Goal: Task Accomplishment & Management: Manage account settings

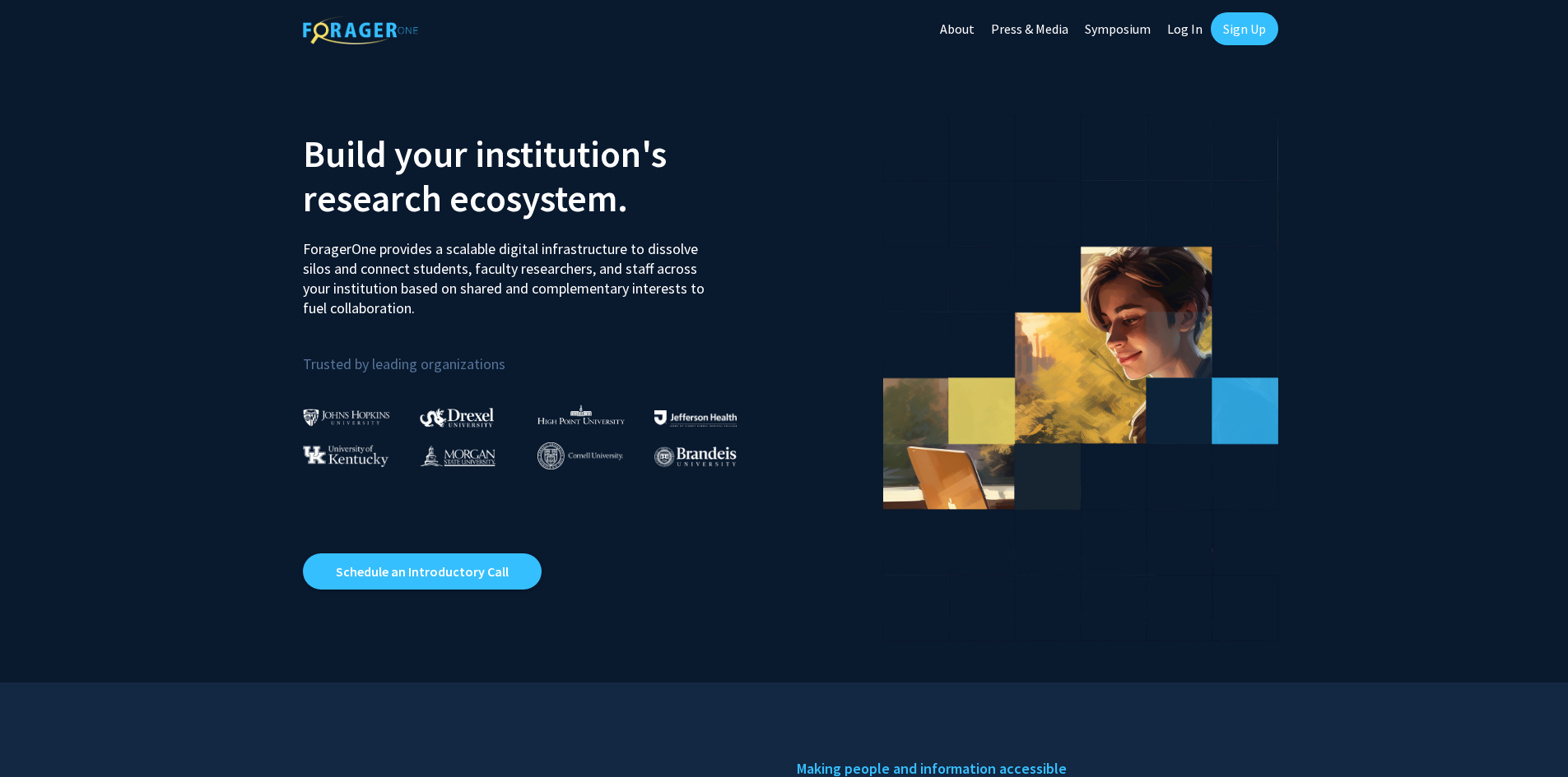
click at [1195, 29] on link "Log In" at bounding box center [1184, 29] width 52 height 57
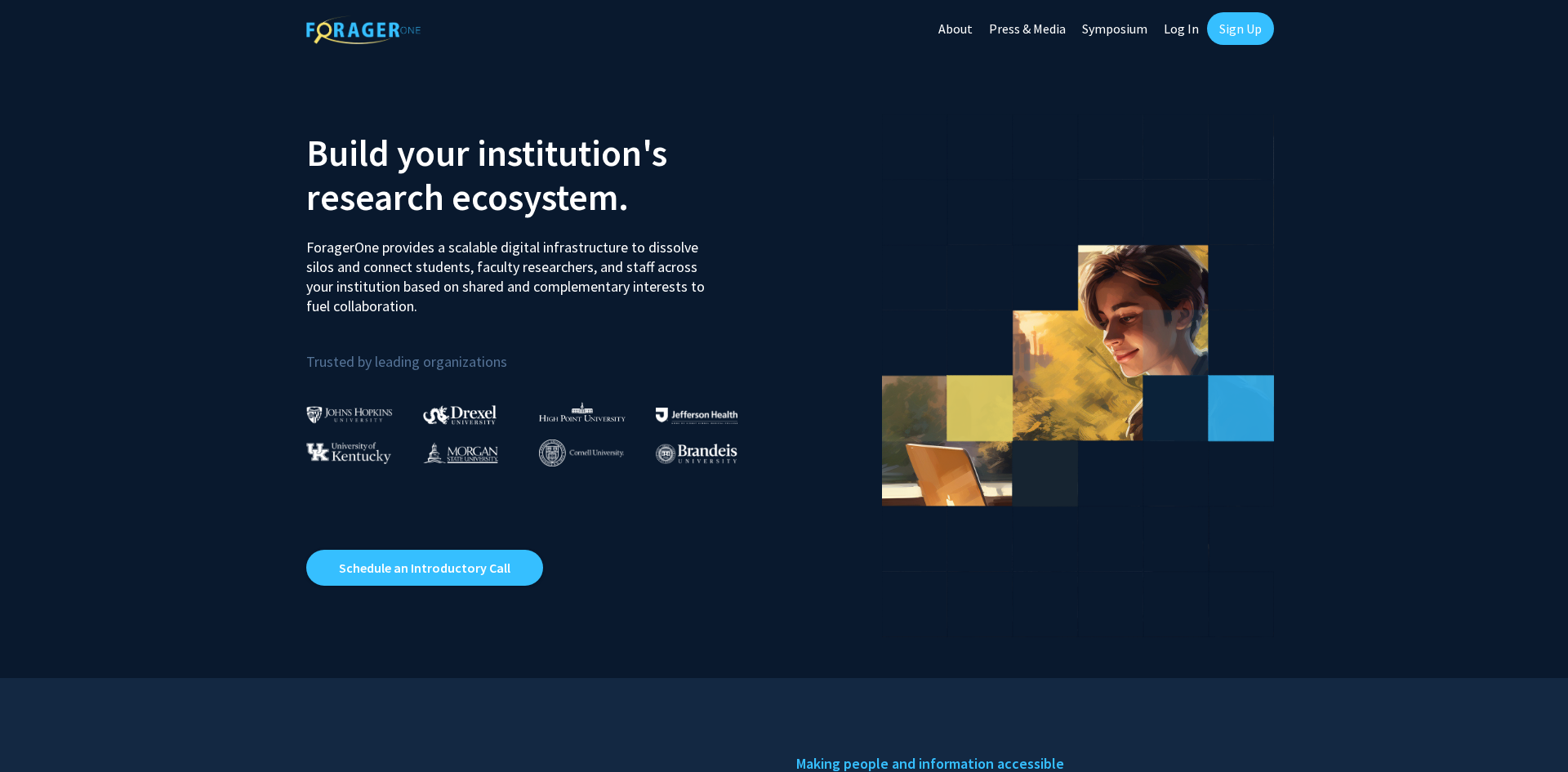
select select
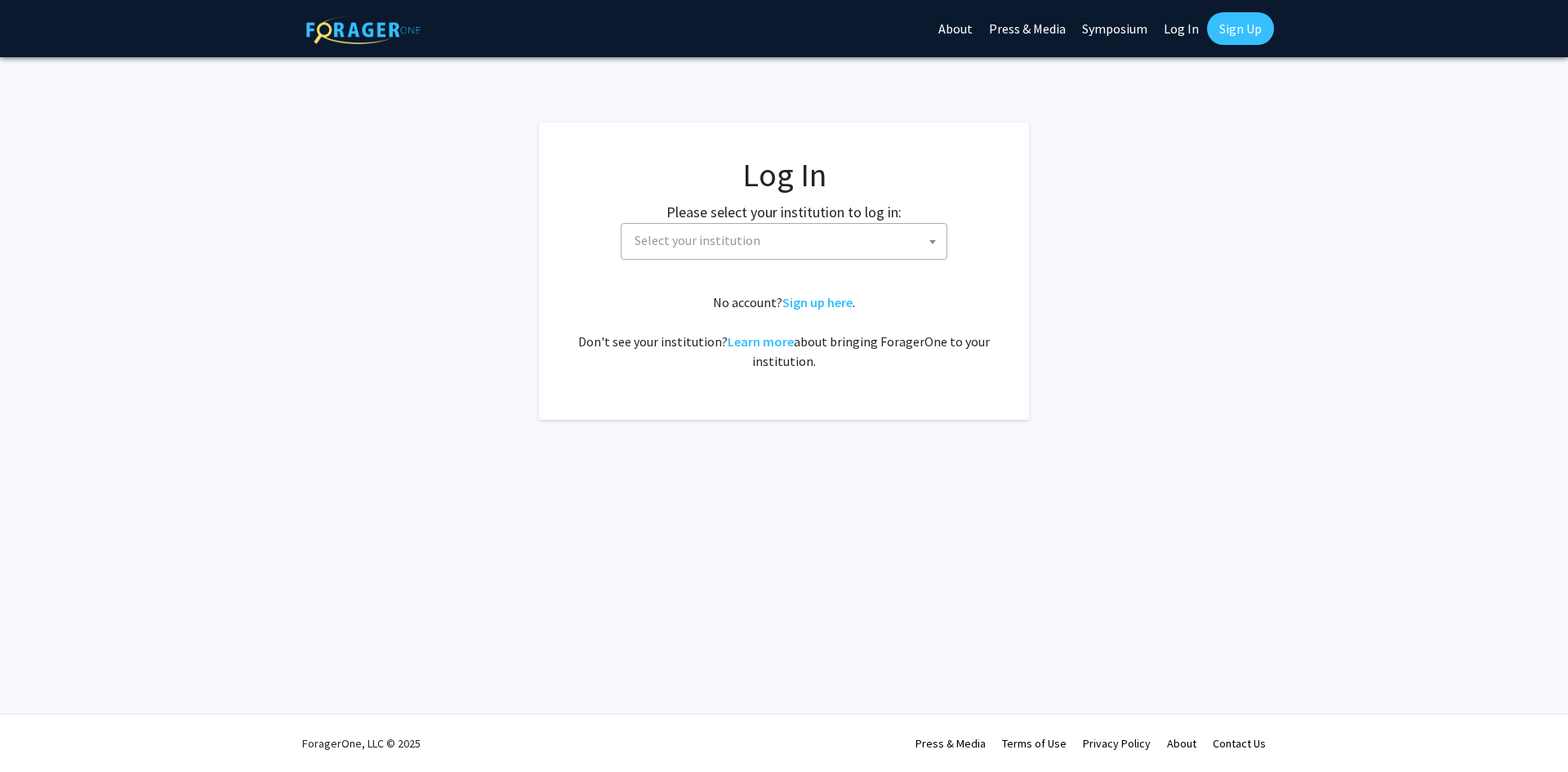
click at [795, 227] on span "Select your institution" at bounding box center [787, 240] width 319 height 34
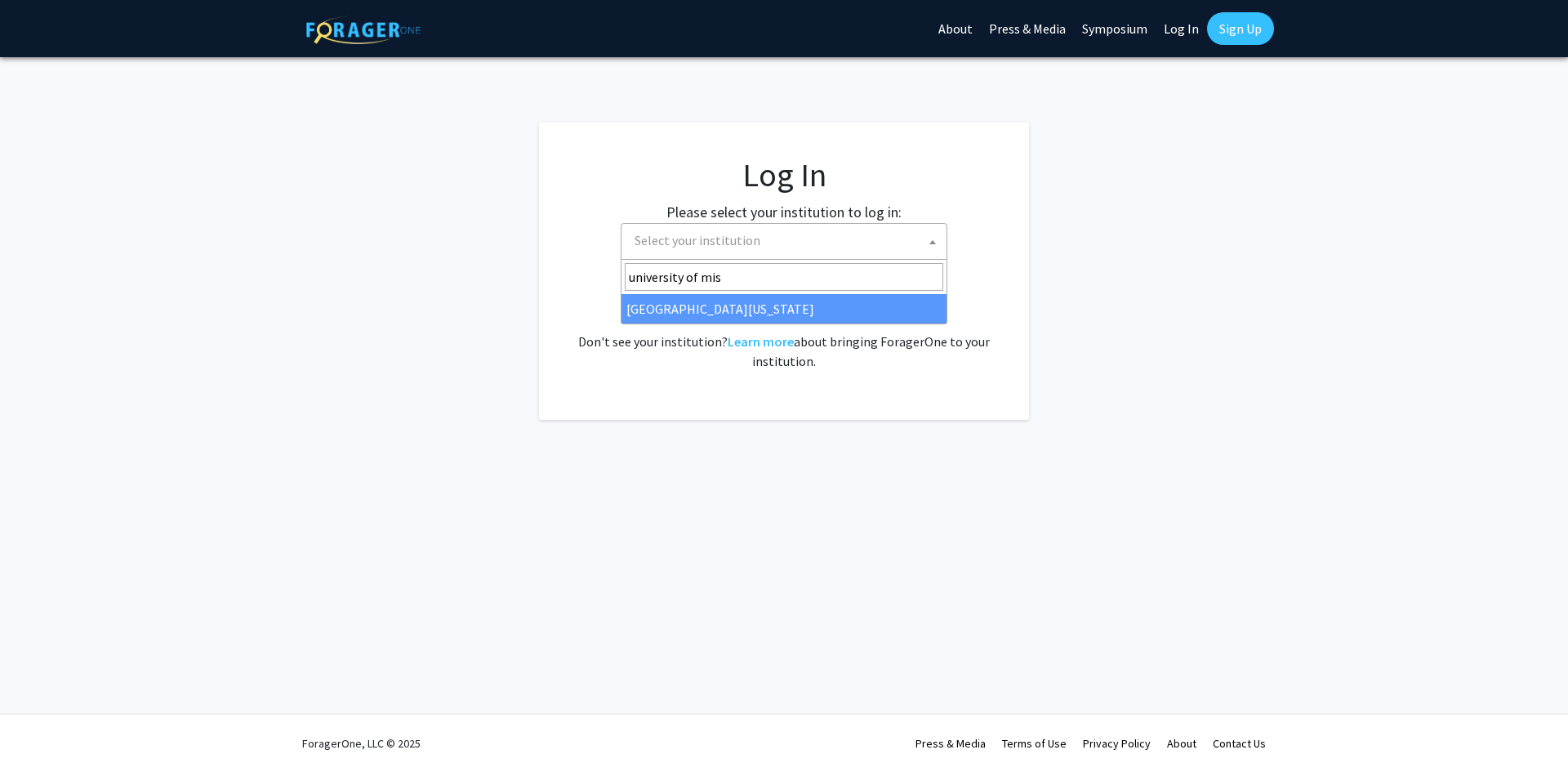
type input "university of mis"
select select "33"
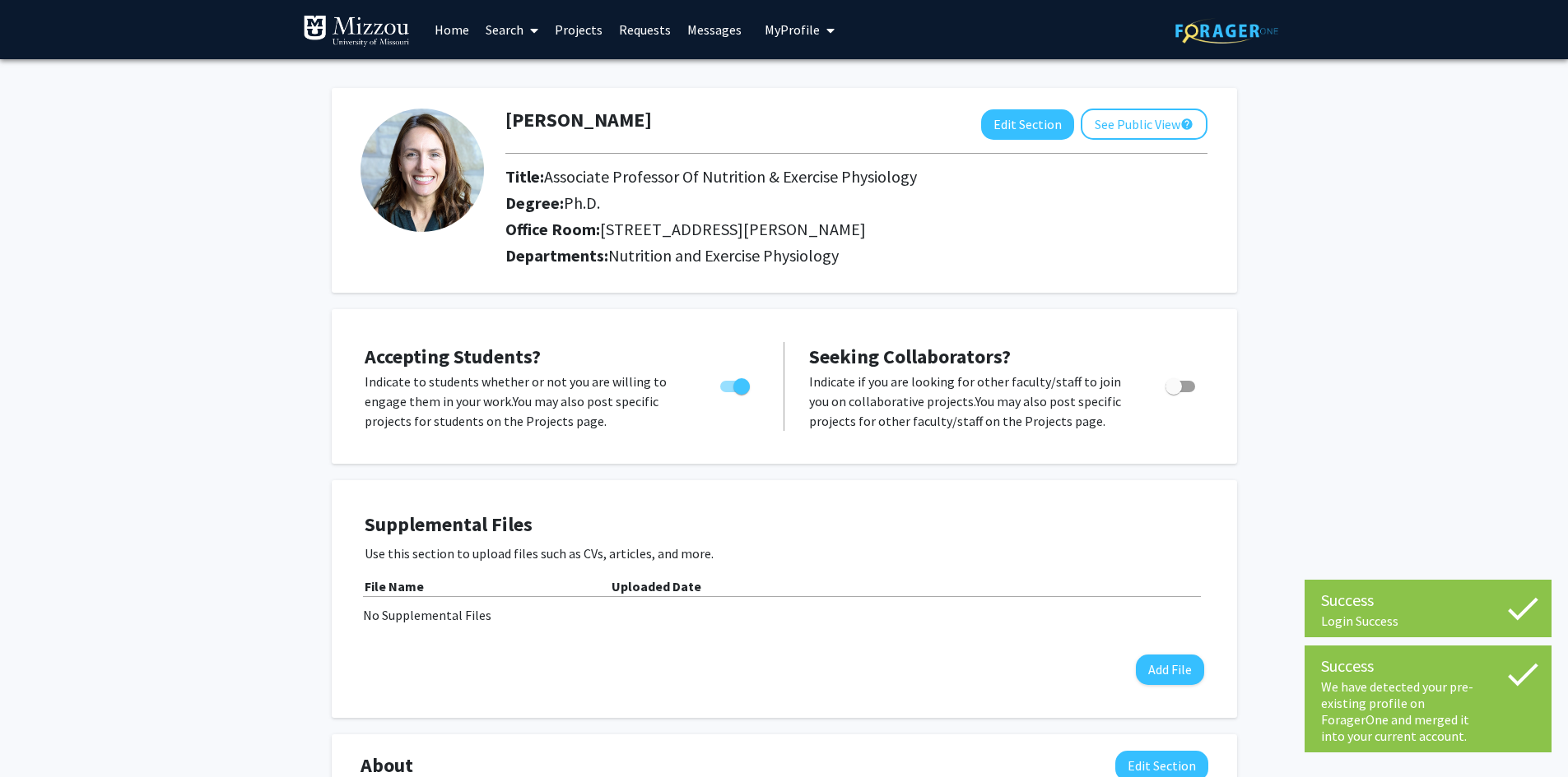
click at [1193, 389] on span "Toggle" at bounding box center [1180, 386] width 30 height 11
click at [1174, 392] on input "Toggle" at bounding box center [1173, 392] width 1 height 1
checkbox input "true"
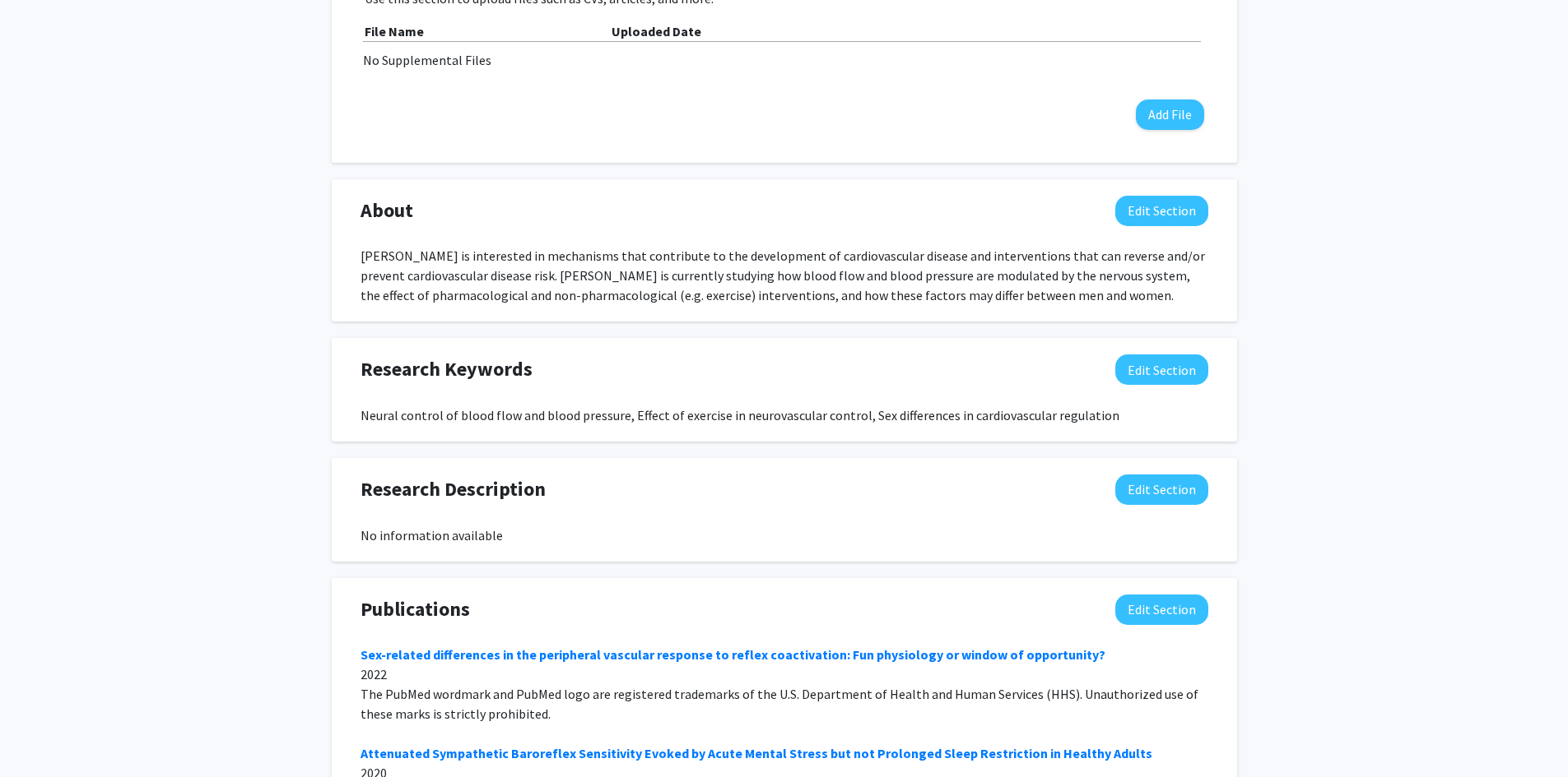
scroll to position [576, 0]
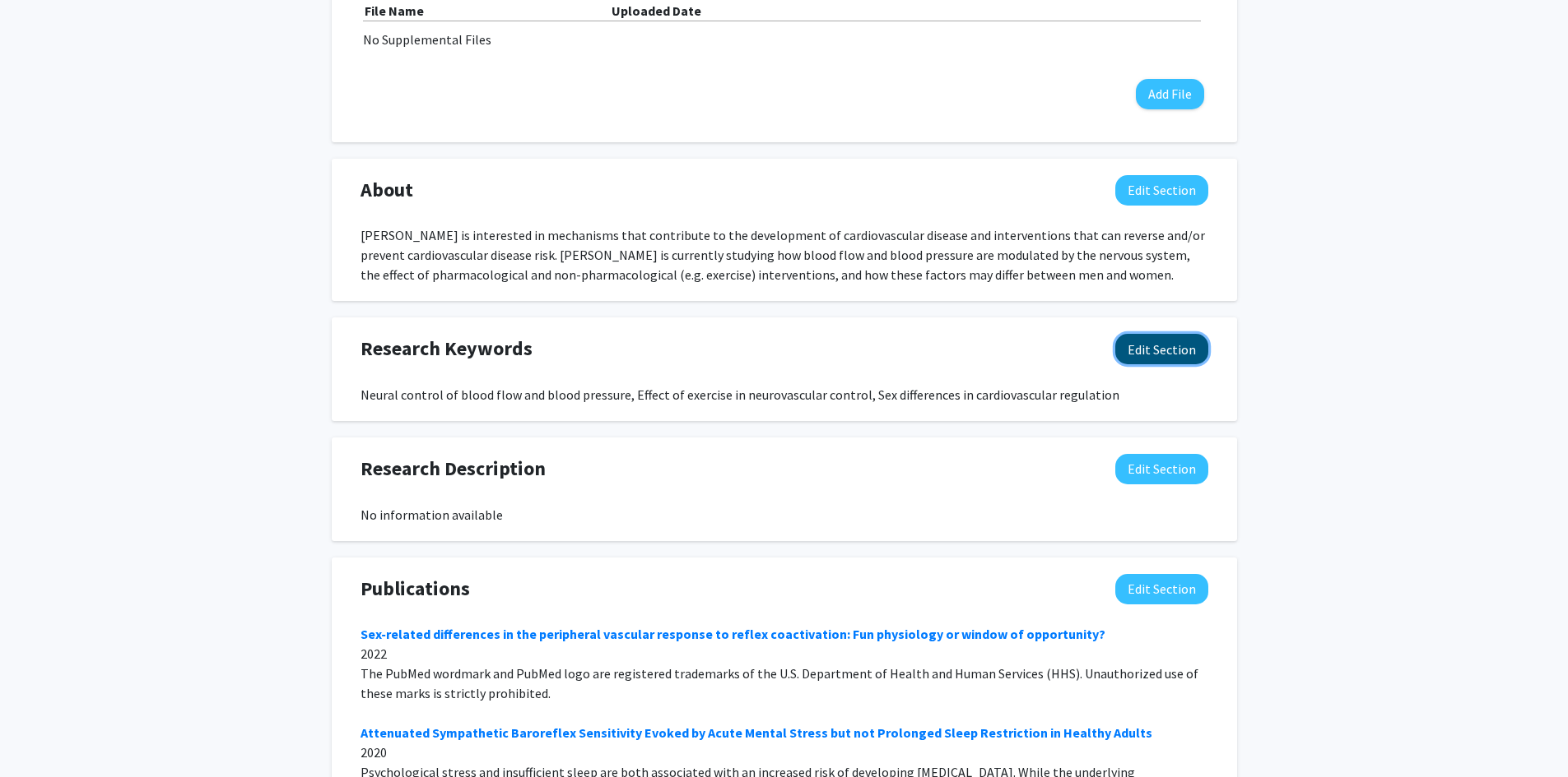
click at [1150, 353] on button "Edit Section" at bounding box center [1161, 349] width 93 height 30
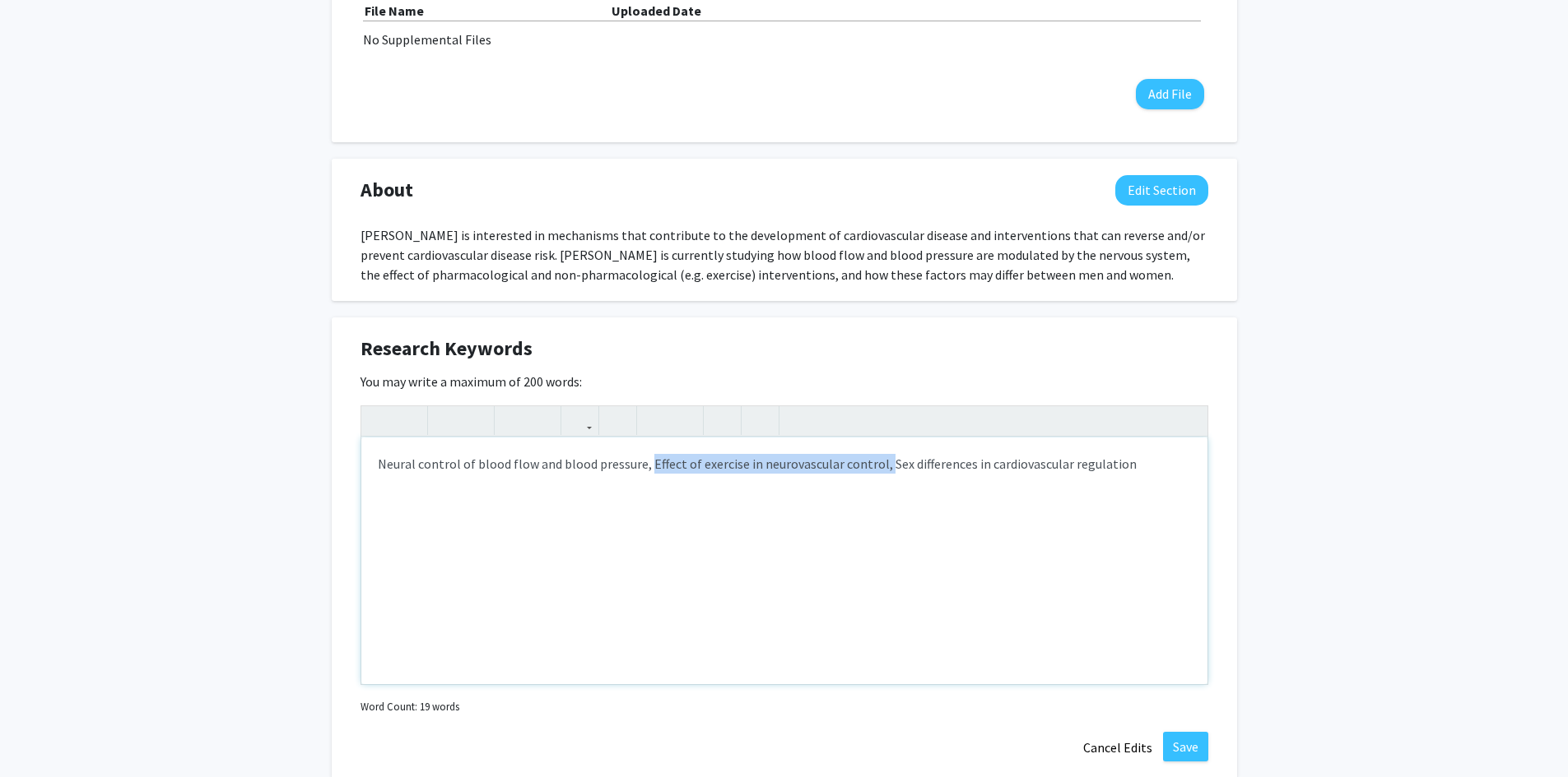
drag, startPoint x: 646, startPoint y: 461, endPoint x: 878, endPoint y: 474, distance: 232.4
click at [878, 474] on div "Neural control of blood flow and blood pressure, Effect of exercise in neurovas…" at bounding box center [784, 561] width 846 height 247
type textarea "Neural control of blood flow and blood pressure, Impact of sex and aging in car…"
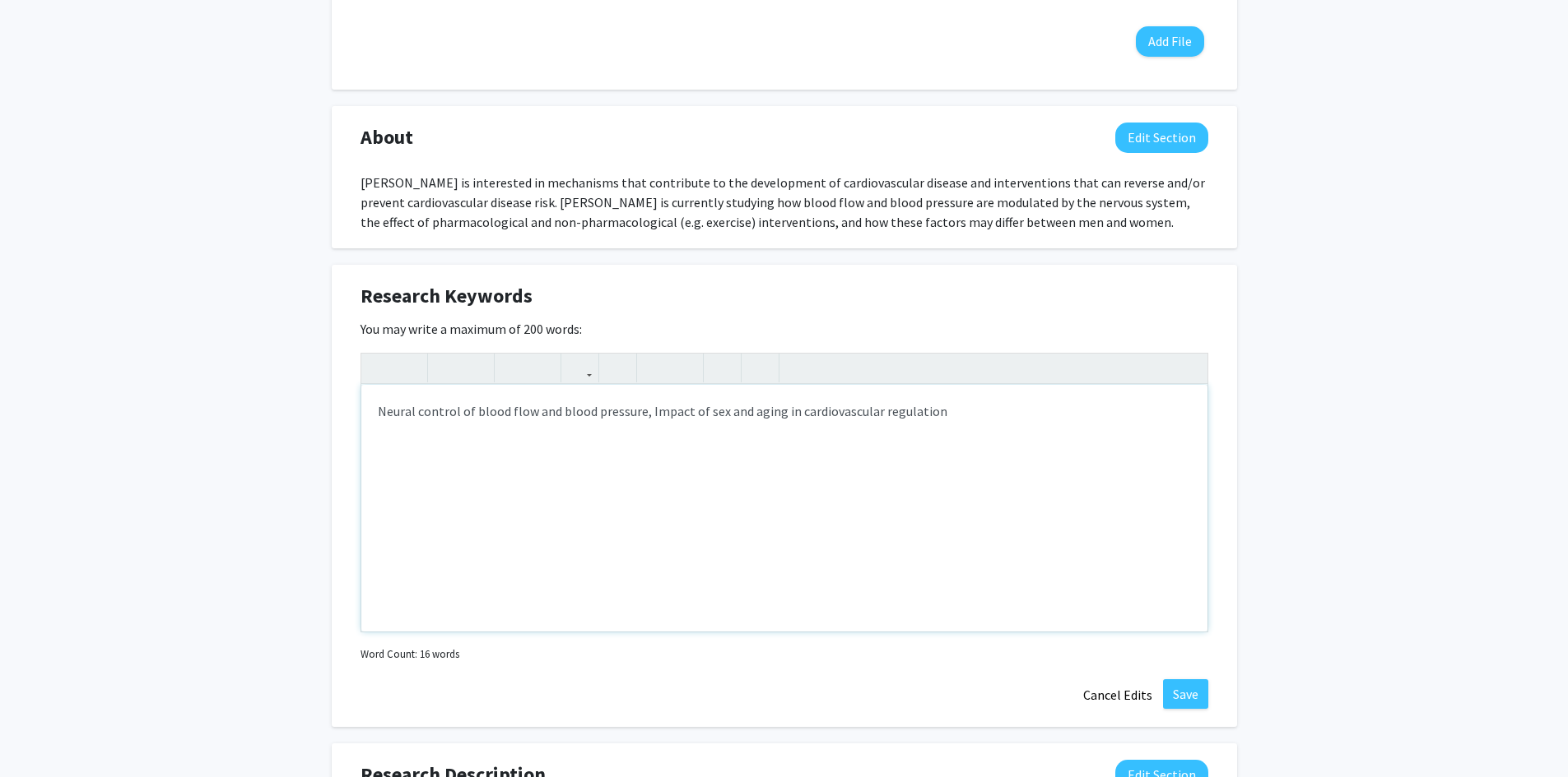
scroll to position [658, 0]
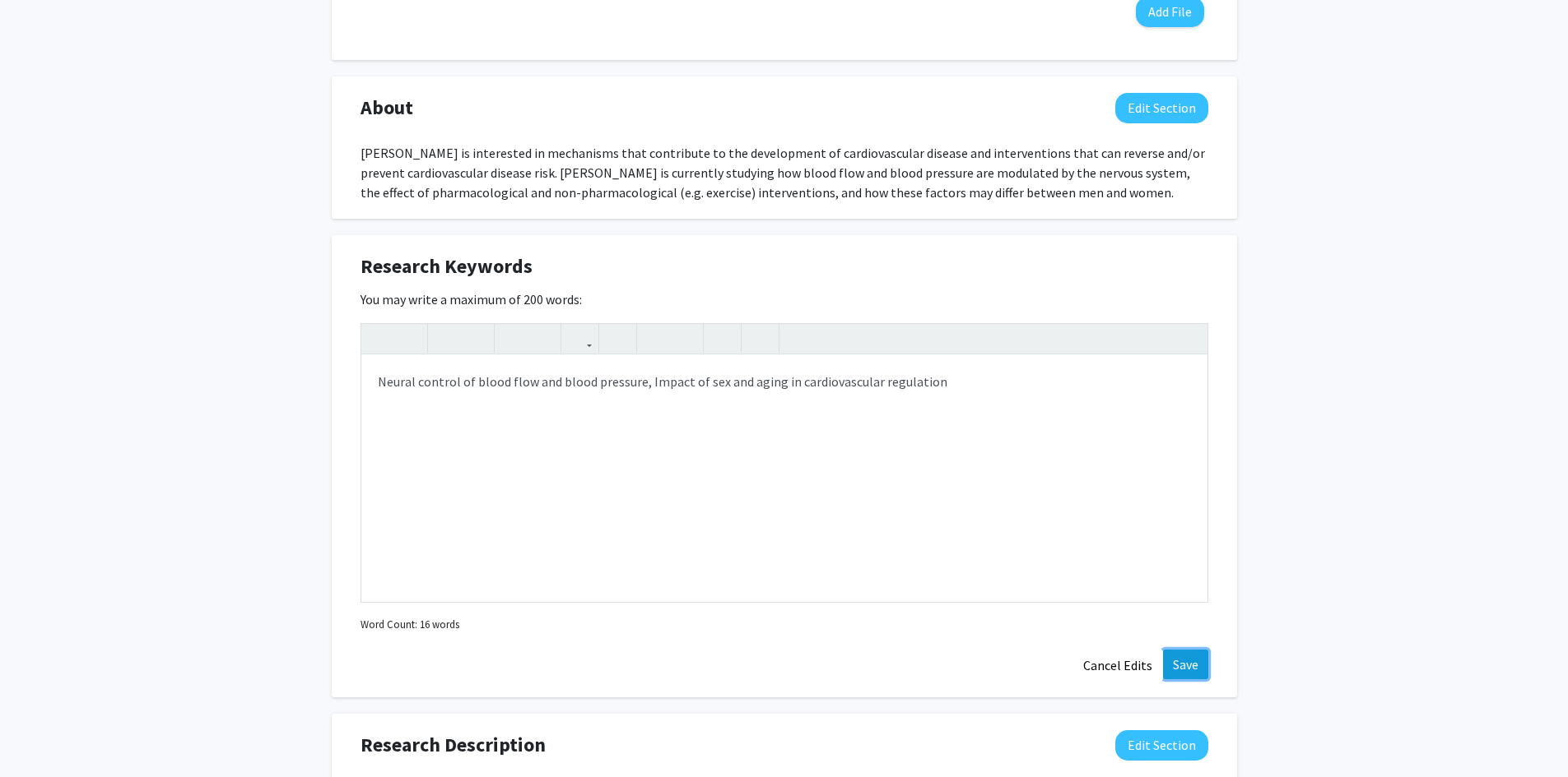
click at [1194, 663] on button "Save" at bounding box center [1185, 664] width 45 height 29
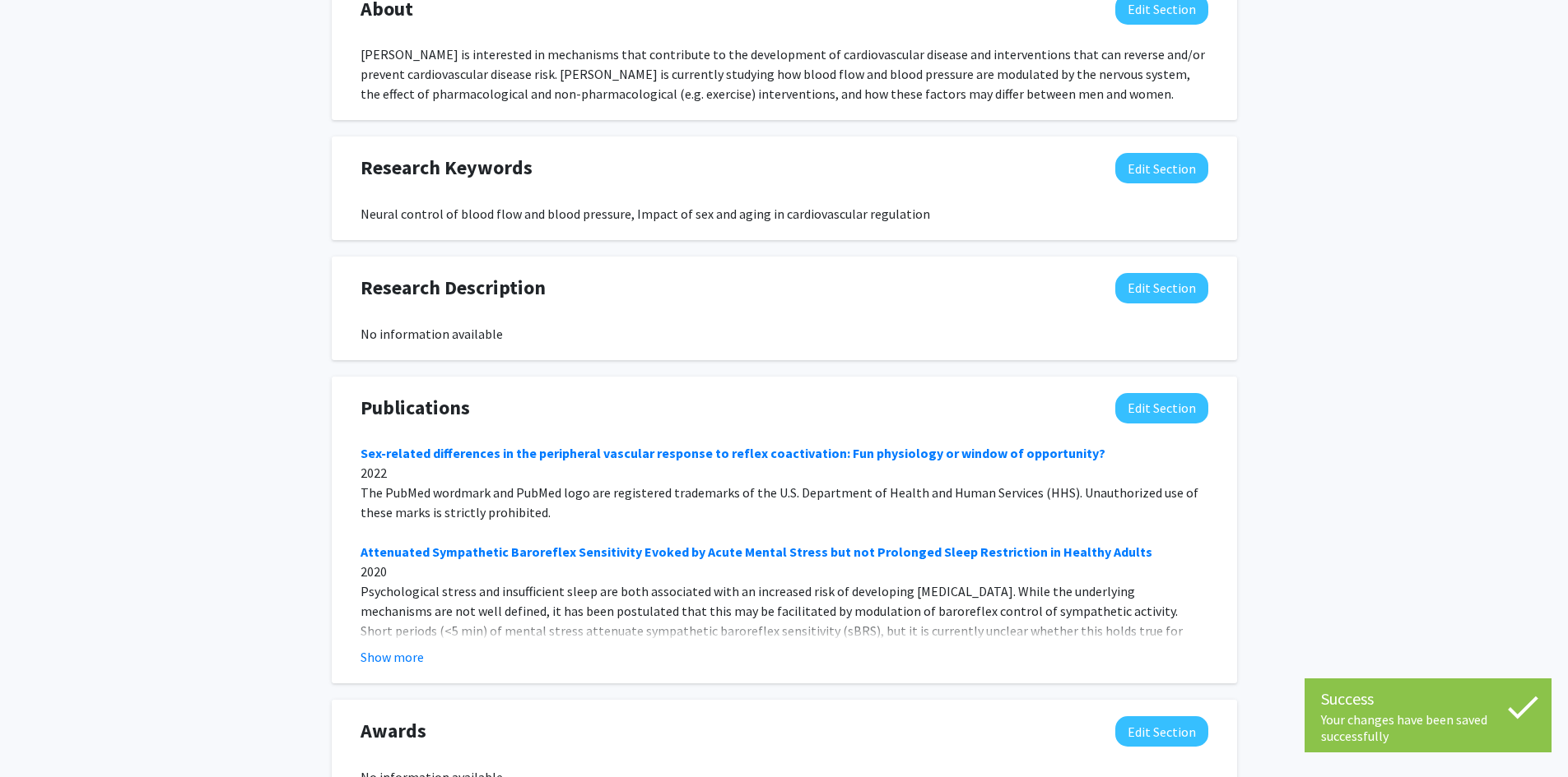
scroll to position [822, 0]
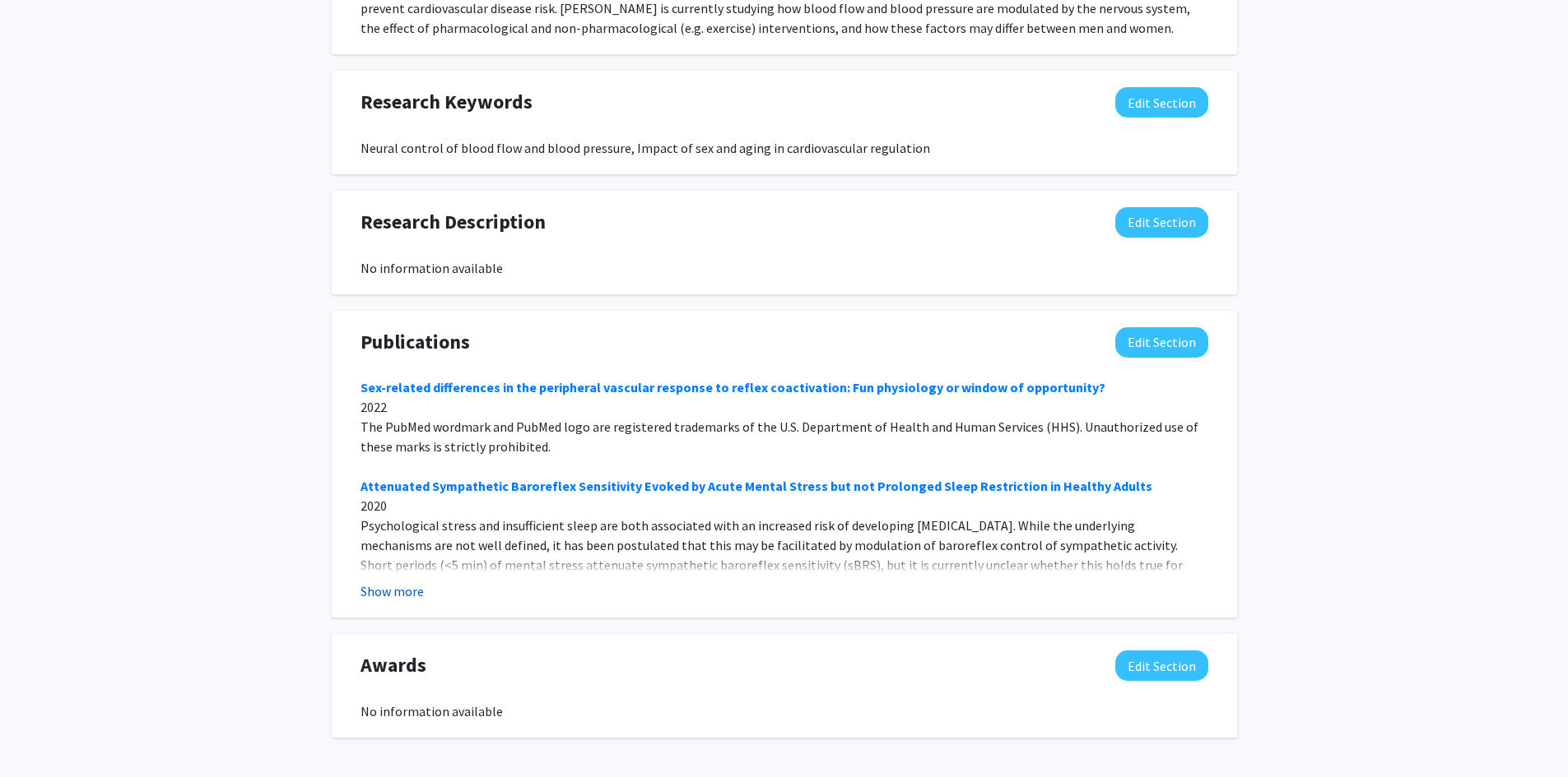
click at [390, 596] on button "Show more" at bounding box center [391, 591] width 63 height 20
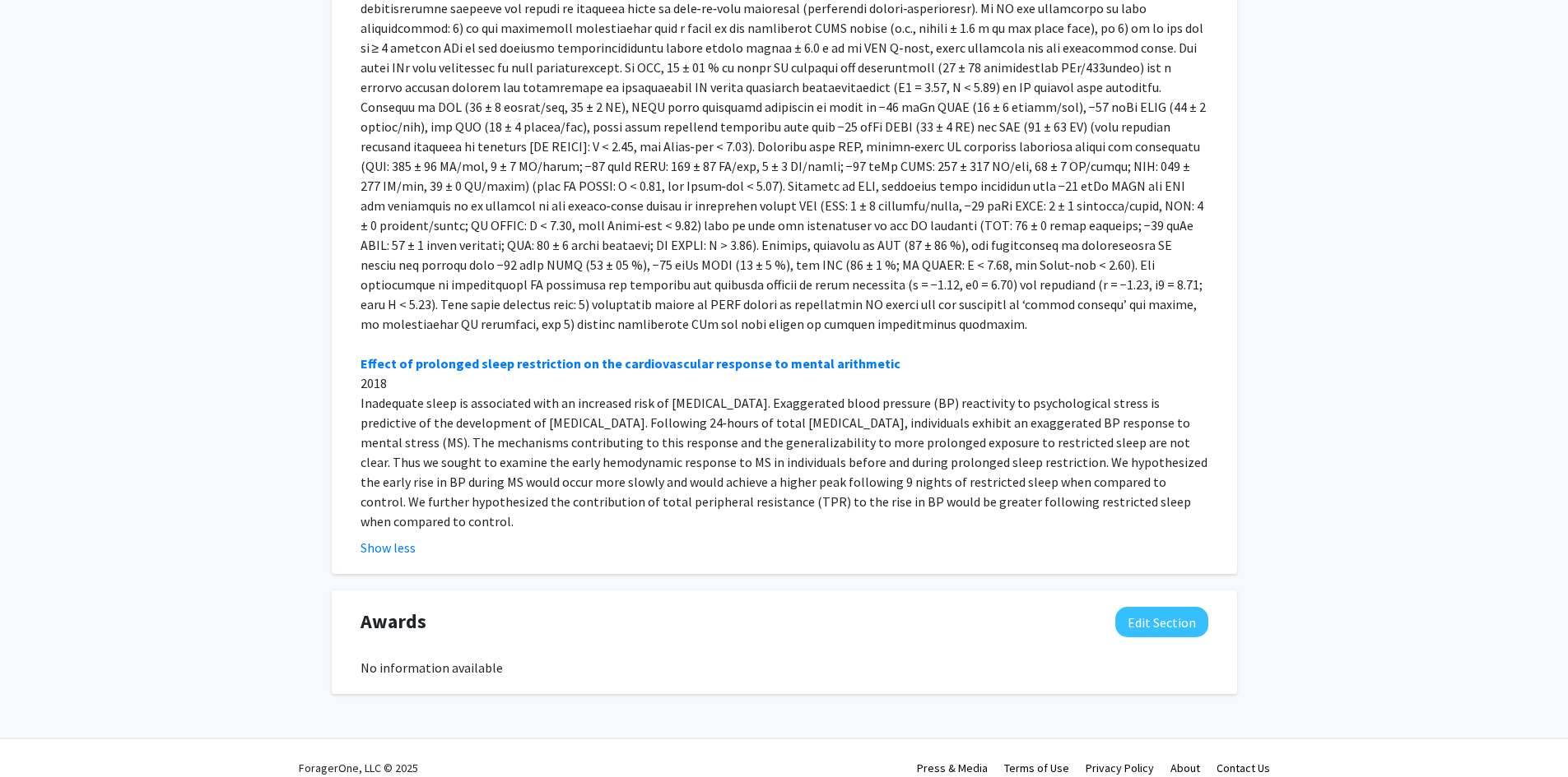
scroll to position [876, 0]
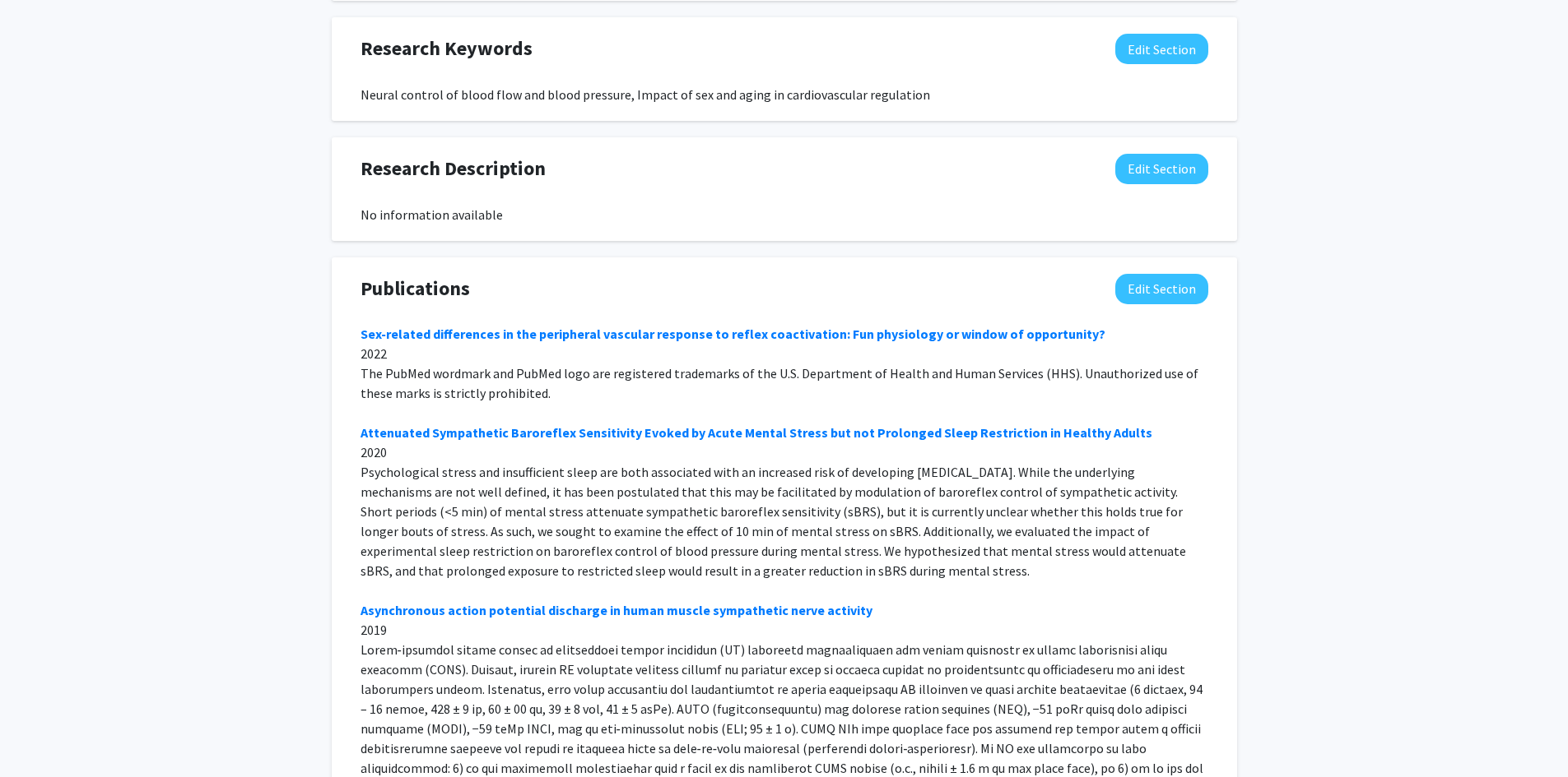
click at [1145, 271] on div "Publications Edit Section Sex‐related differences in the peripheral vascular re…" at bounding box center [784, 787] width 905 height 1058
click at [1148, 283] on button "Edit Section" at bounding box center [1161, 289] width 93 height 30
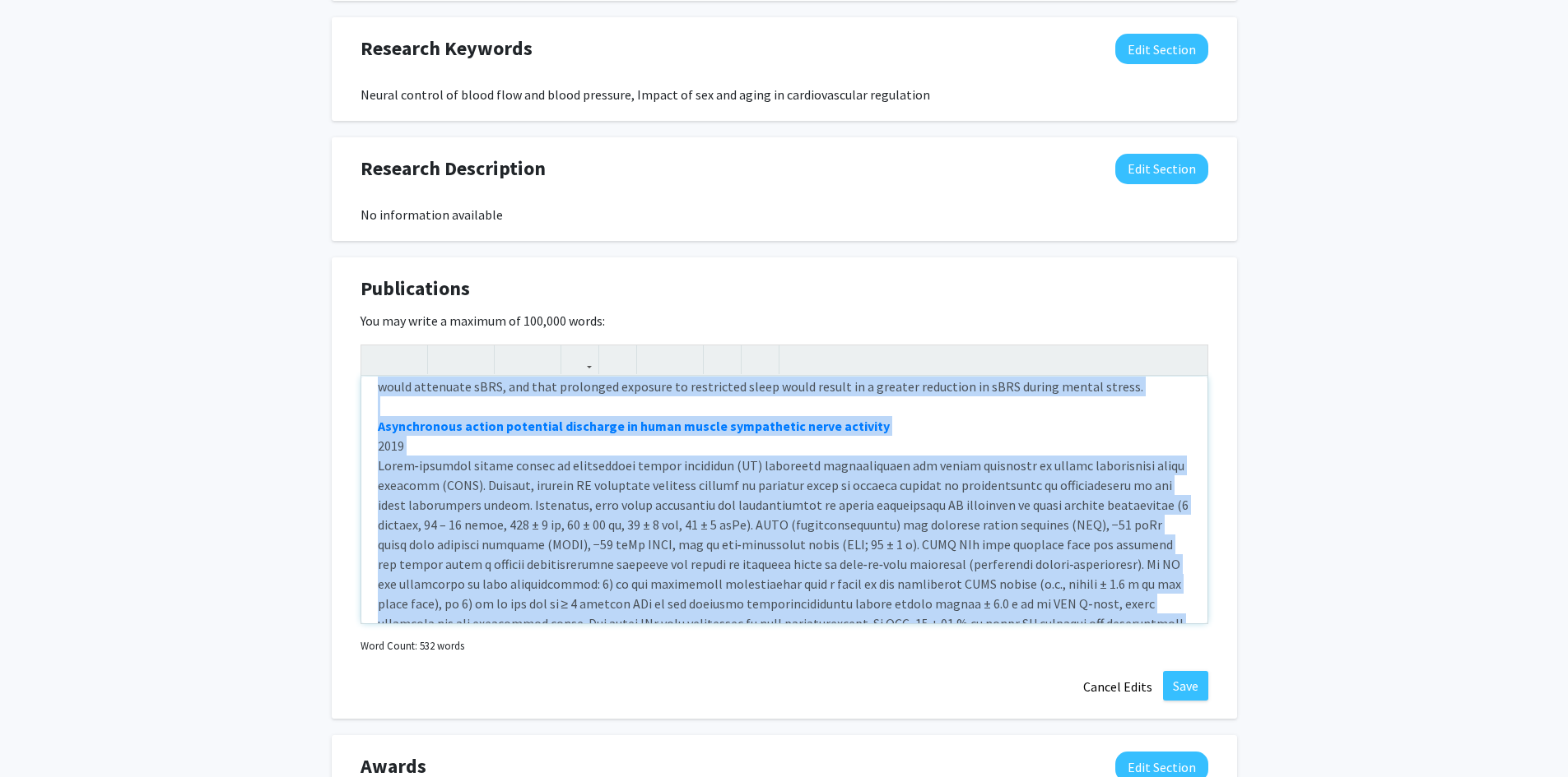
scroll to position [754, 0]
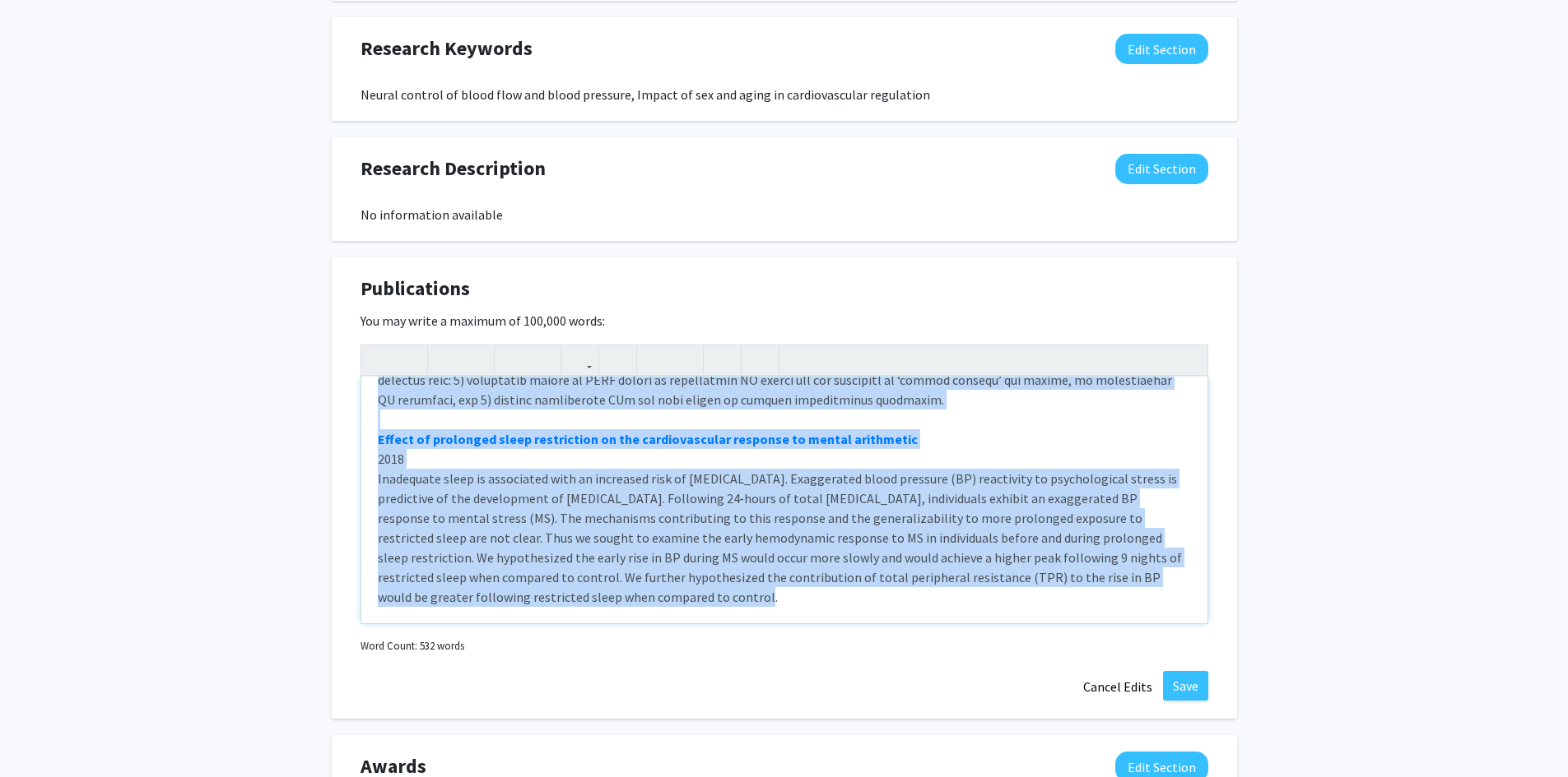
drag, startPoint x: 376, startPoint y: 402, endPoint x: 672, endPoint y: 687, distance: 410.9
click at [681, 699] on div "Publications Edit Section You may write a maximum of 100,000 words: Sex‐related…" at bounding box center [784, 488] width 905 height 462
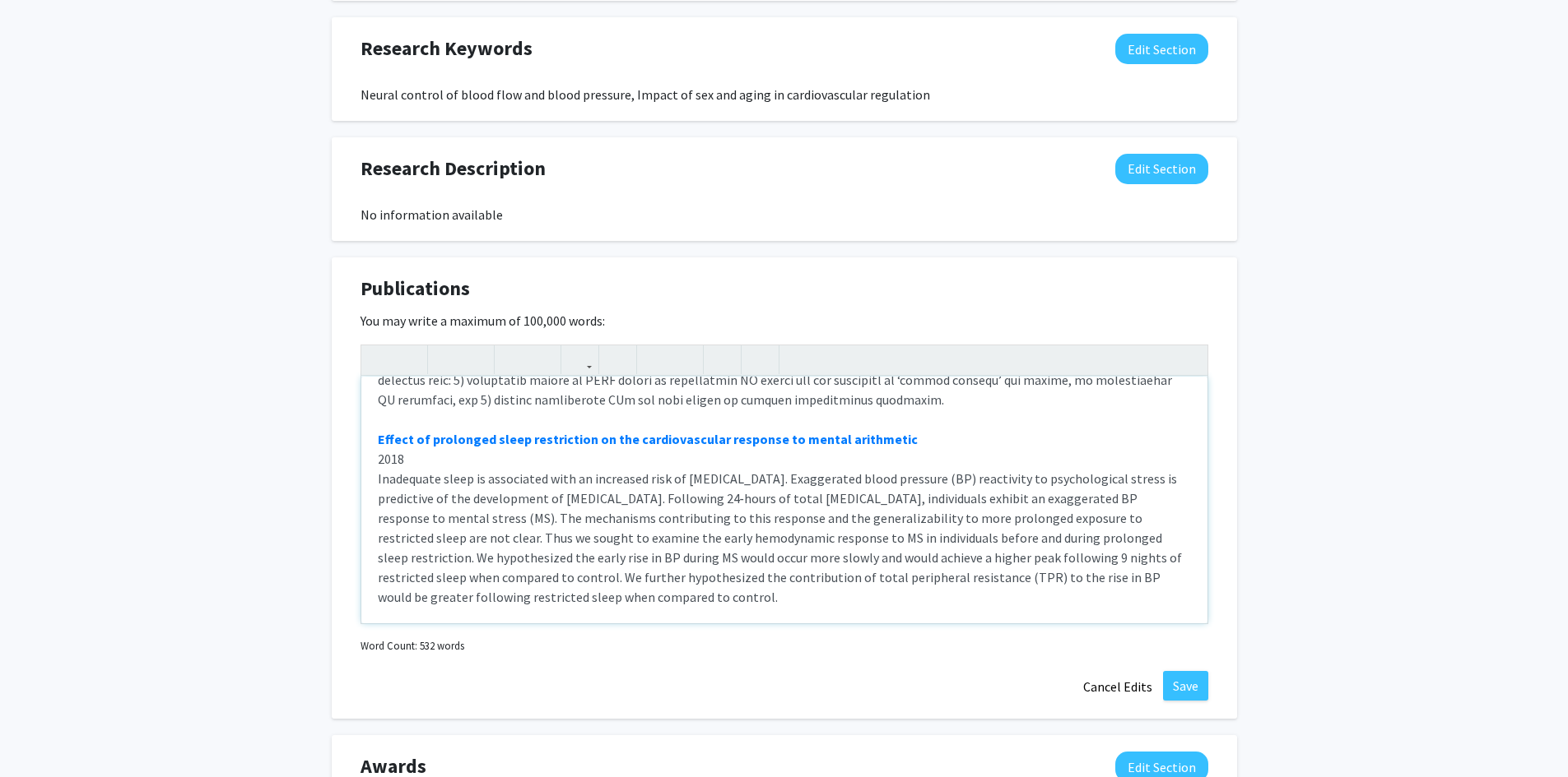
scroll to position [0, 0]
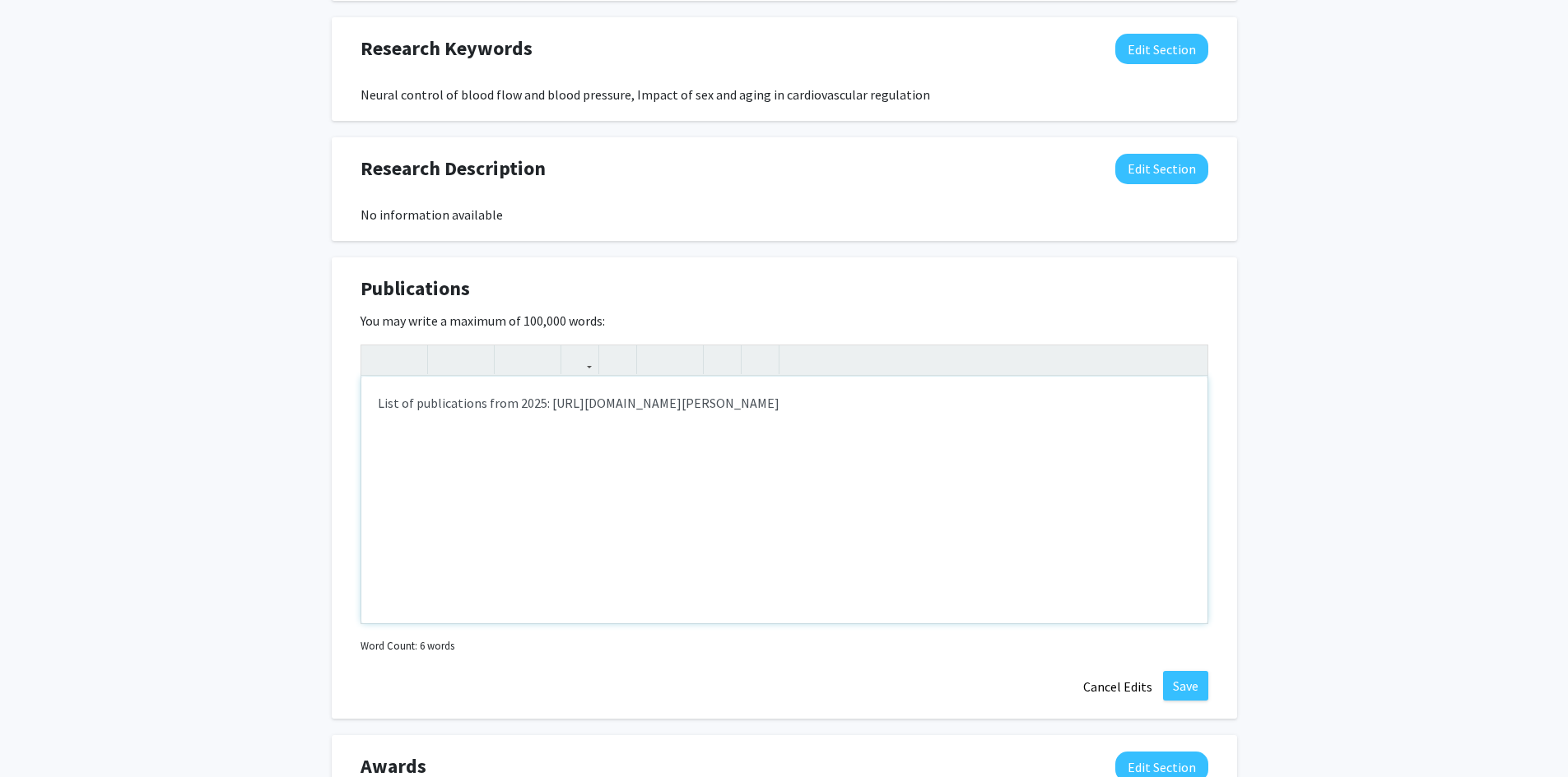
click at [414, 403] on p "List of publications from 2025: [URL][DOMAIN_NAME][PERSON_NAME]" at bounding box center [784, 402] width 813 height 20
click at [621, 402] on p "List of [PERSON_NAME] publications from 2025: [URL][DOMAIN_NAME][PERSON_NAME]" at bounding box center [784, 402] width 813 height 20
click at [385, 403] on p "List of [PERSON_NAME] publications from 2025:" at bounding box center [784, 402] width 813 height 20
click at [627, 402] on p "List of [PERSON_NAME] publications from 2025:" at bounding box center [784, 402] width 813 height 20
type textarea "<p>List of [PERSON_NAME] publications from 2025 HERE.</p><p>[URL][DOMAIN_NAME][…"
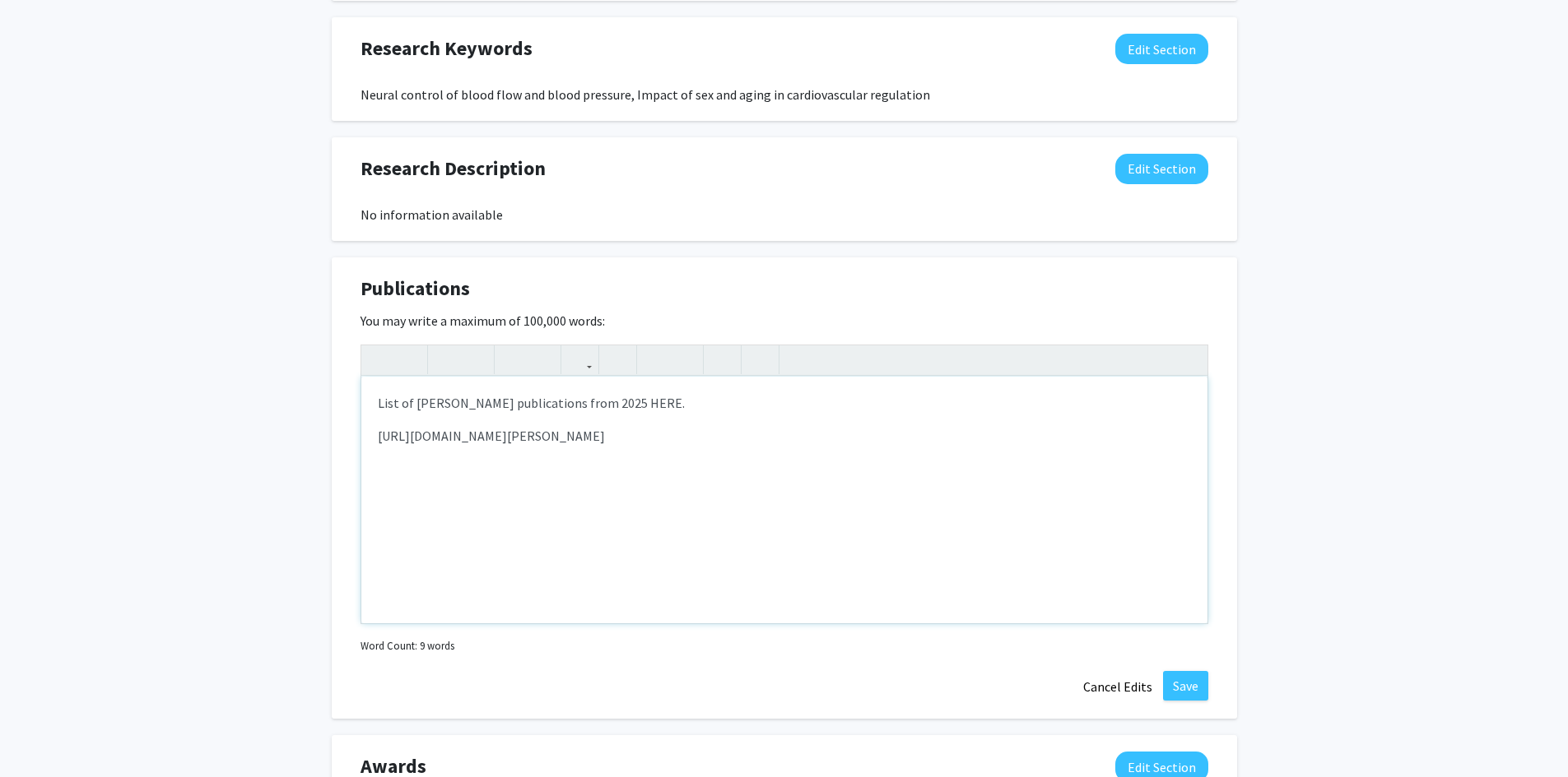
drag, startPoint x: 818, startPoint y: 441, endPoint x: 356, endPoint y: 420, distance: 462.5
click at [356, 420] on div "Publications Edit Section You may write a maximum of 100,000 words: <p>List of …" at bounding box center [784, 488] width 905 height 462
copy p "[URL][DOMAIN_NAME][PERSON_NAME]"
drag, startPoint x: 646, startPoint y: 405, endPoint x: 618, endPoint y: 402, distance: 28.2
click at [618, 402] on p "List of [PERSON_NAME] publications from 2025 HERE." at bounding box center [784, 402] width 813 height 20
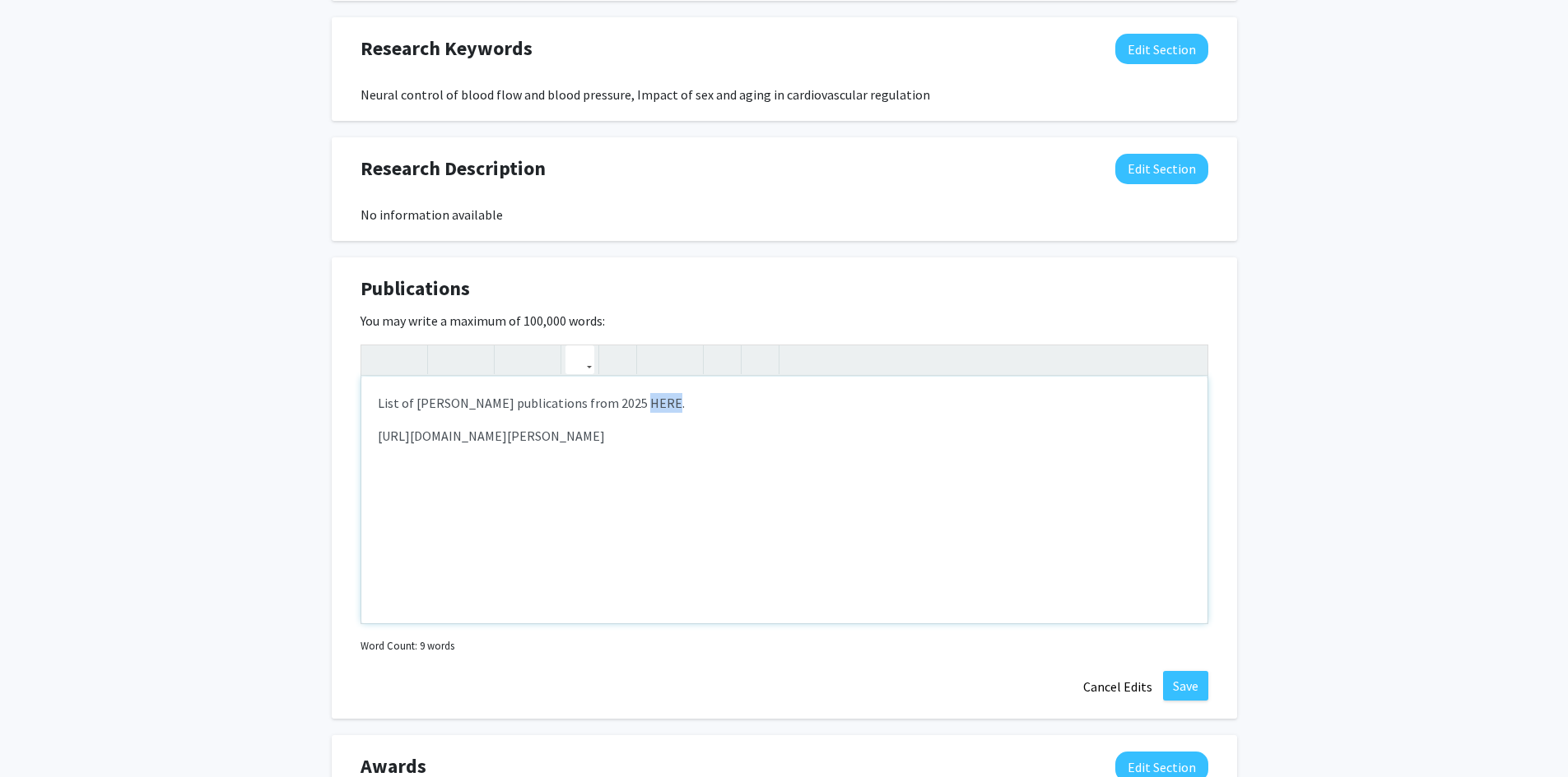
click at [573, 346] on use "button" at bounding box center [573, 346] width 0 height 0
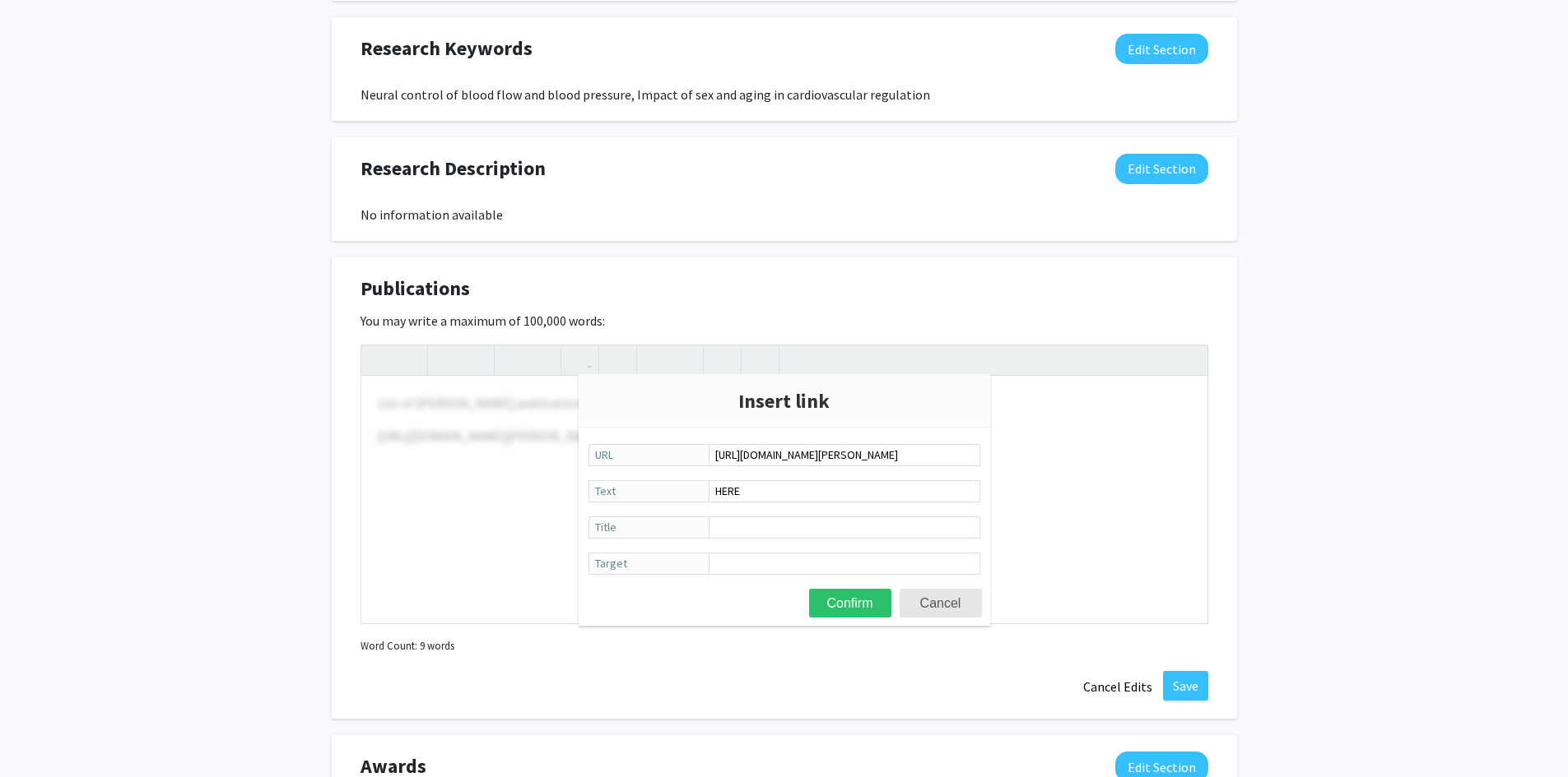
scroll to position [0, 96]
type input "[URL][DOMAIN_NAME][PERSON_NAME]"
click at [871, 604] on button "Confirm" at bounding box center [850, 603] width 82 height 29
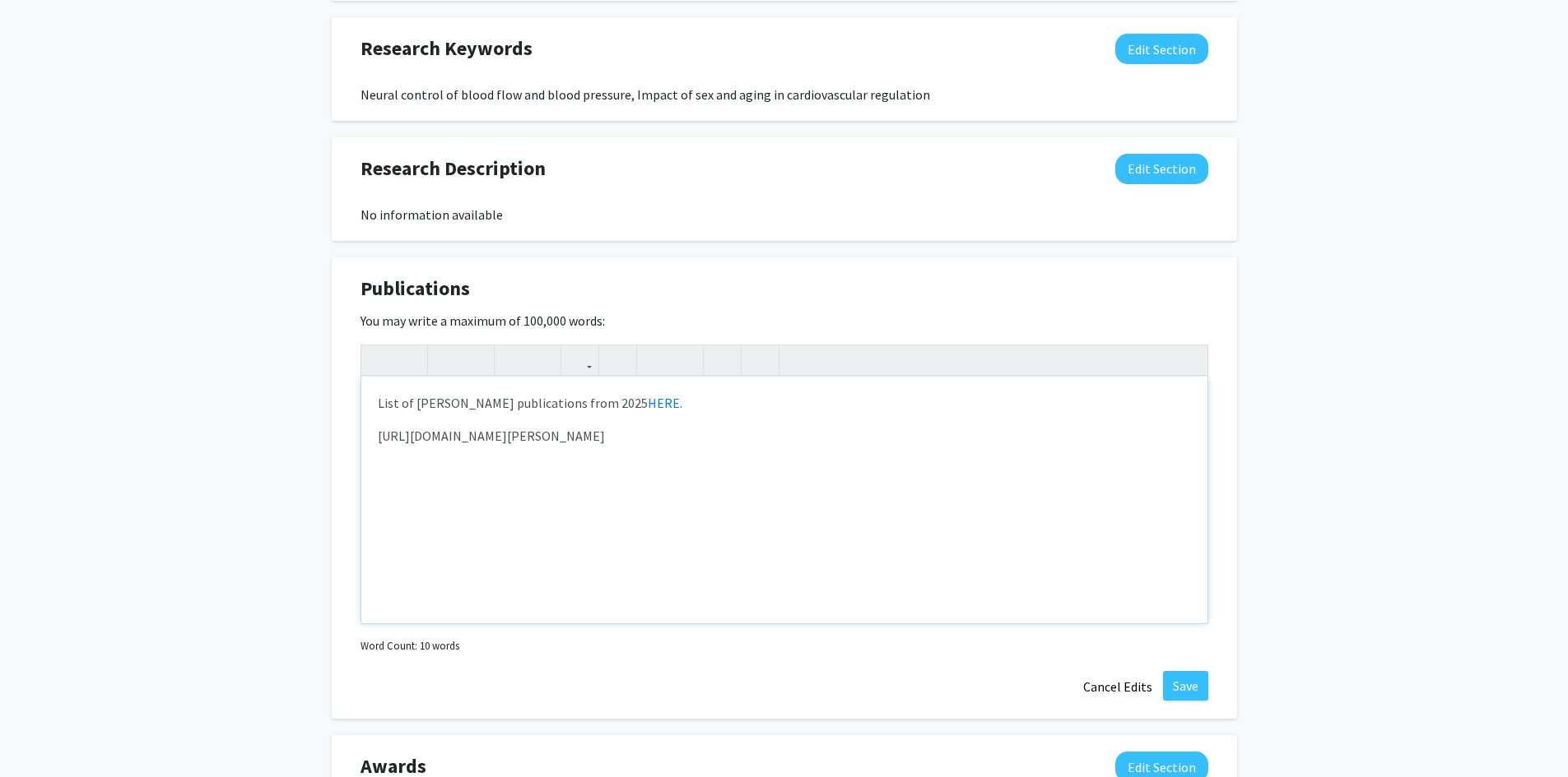
drag, startPoint x: 809, startPoint y: 433, endPoint x: 347, endPoint y: 436, distance: 462.0
click at [347, 436] on div "Publications Edit Section You may write a maximum of 100,000 words: <p>List of …" at bounding box center [784, 488] width 905 height 462
type textarea "<p>List of [PERSON_NAME] publications from 2025 <a href="[URL][DOMAIN_NAME][PER…"
click at [1175, 695] on button "Save" at bounding box center [1185, 686] width 45 height 29
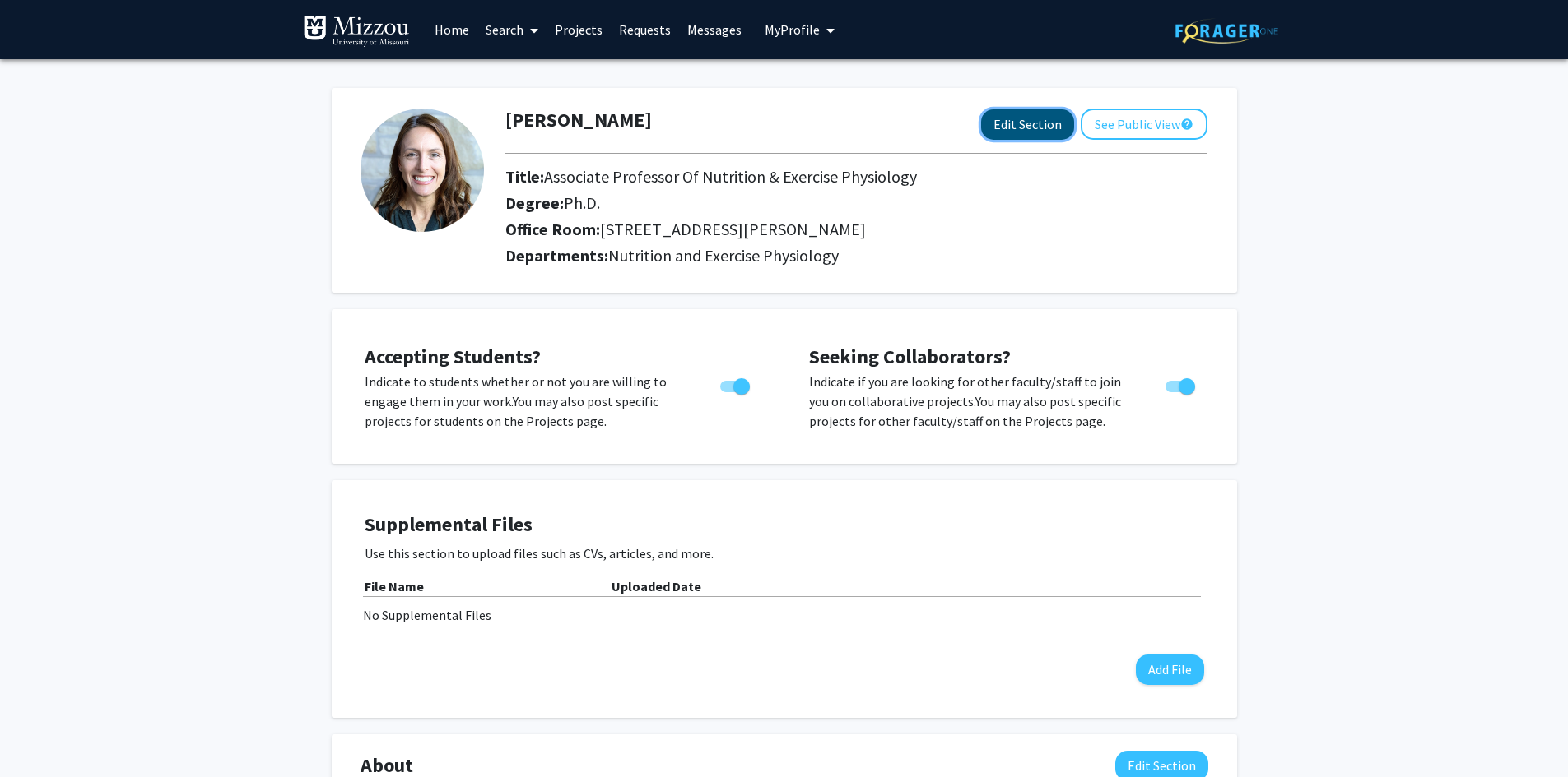
click at [1043, 126] on button "Edit Section" at bounding box center [1027, 124] width 93 height 30
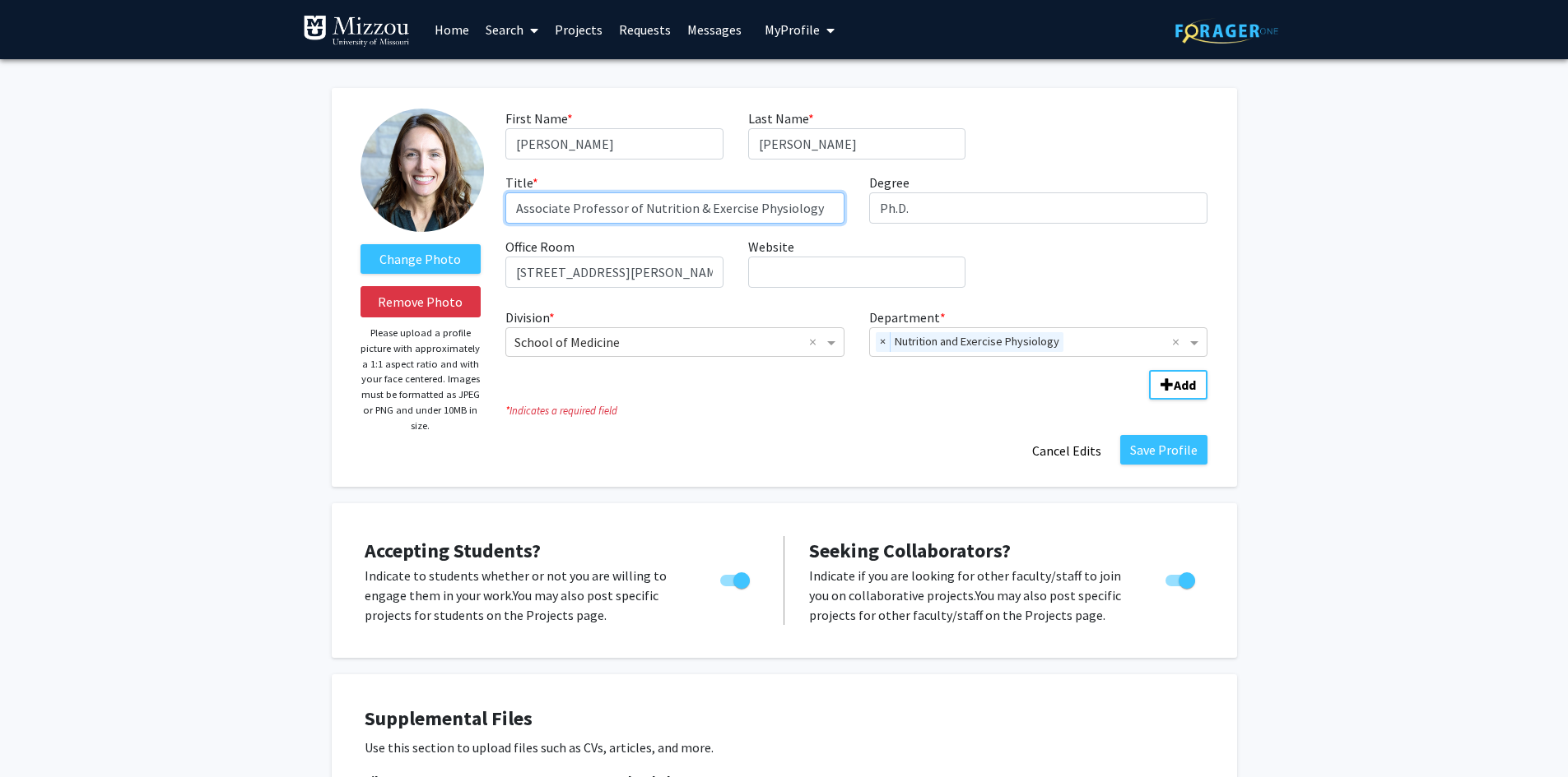
drag, startPoint x: 734, startPoint y: 209, endPoint x: 823, endPoint y: 209, distance: 89.0
click at [823, 209] on input "Associate Professor of Nutrition & Exercise Physiology" at bounding box center [674, 208] width 339 height 31
type input "Associate Professor"
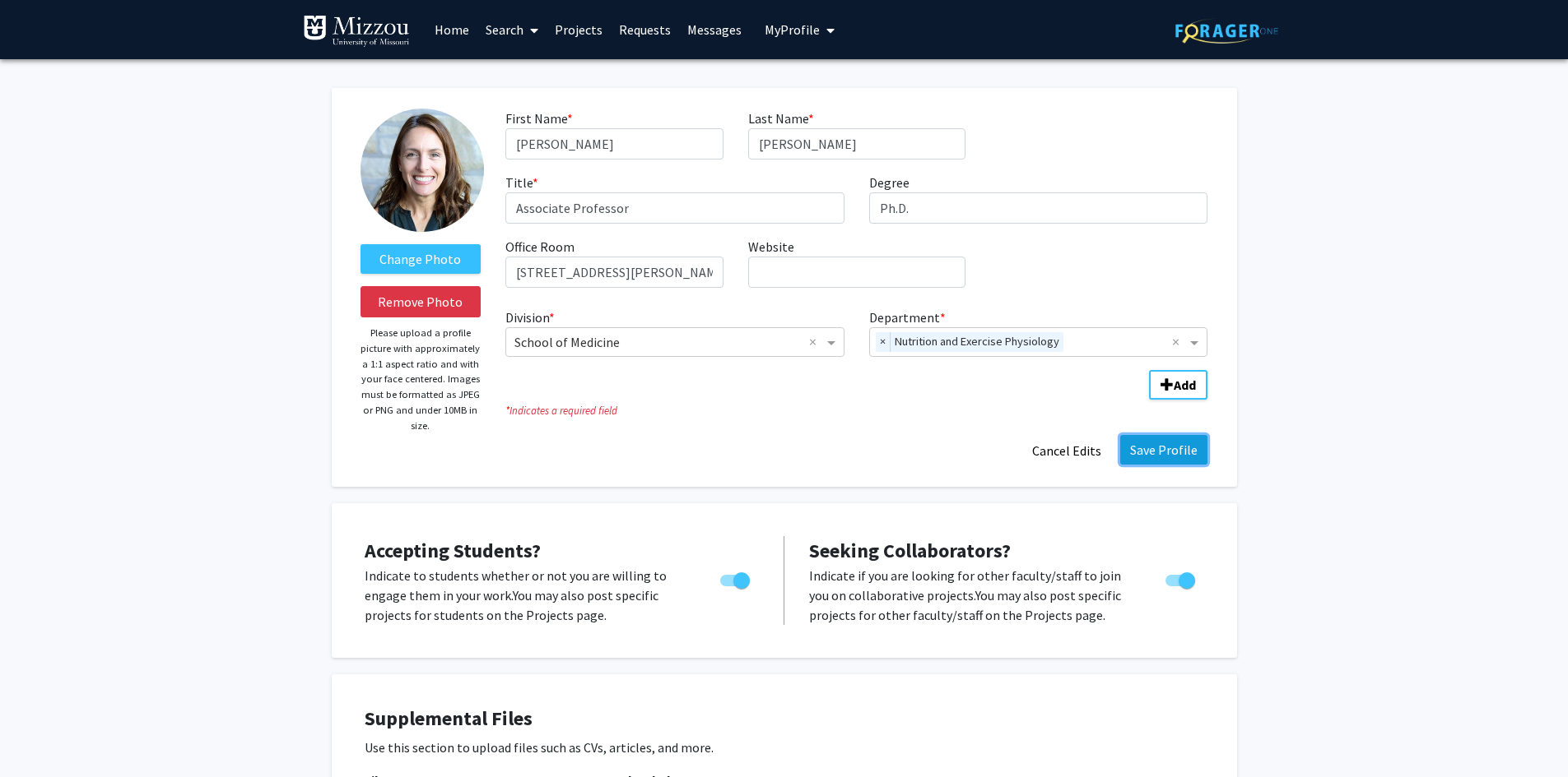
click at [1145, 456] on button "Save Profile" at bounding box center [1164, 450] width 88 height 29
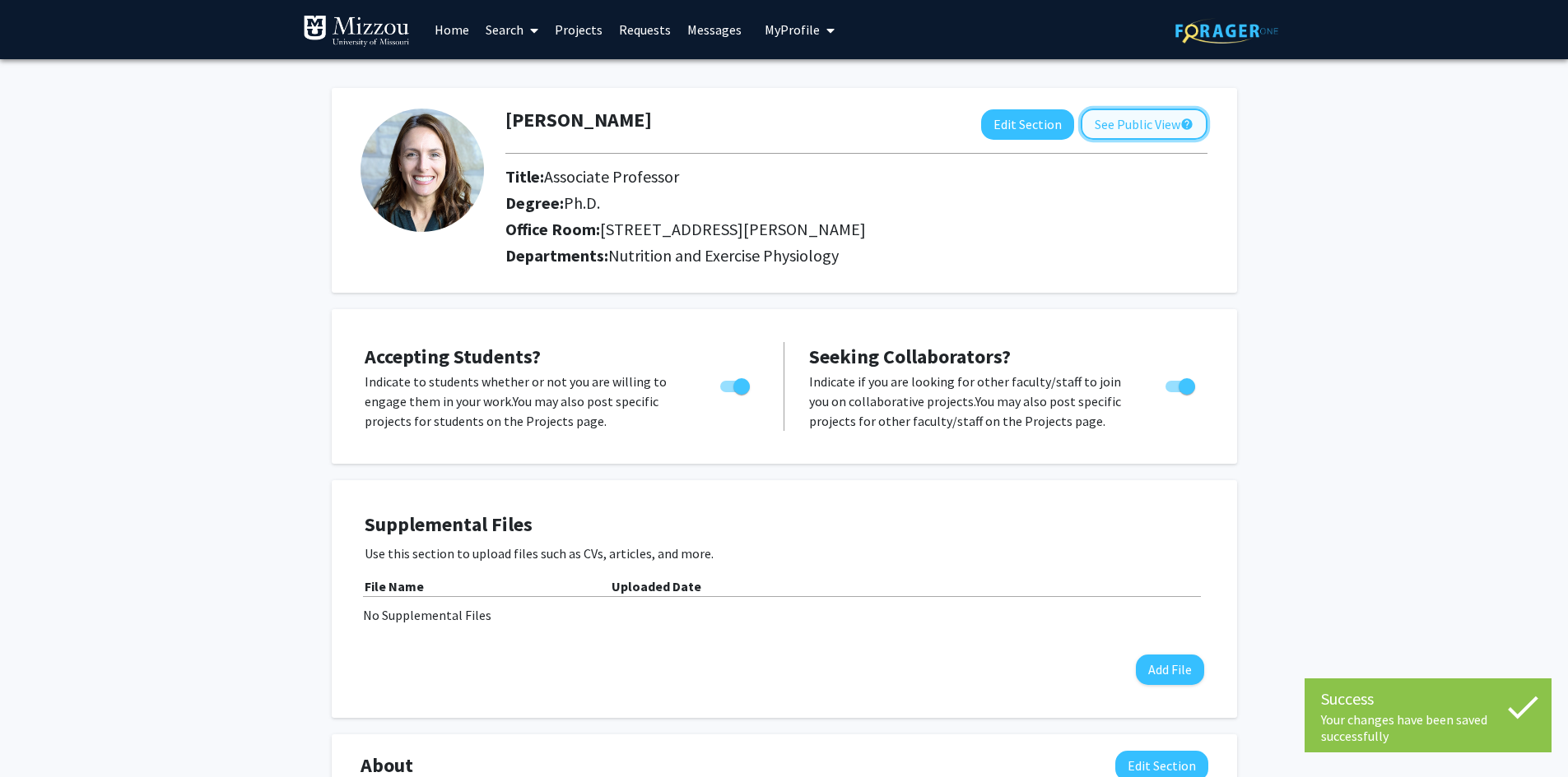
click at [1122, 127] on button "See Public View help" at bounding box center [1144, 124] width 127 height 31
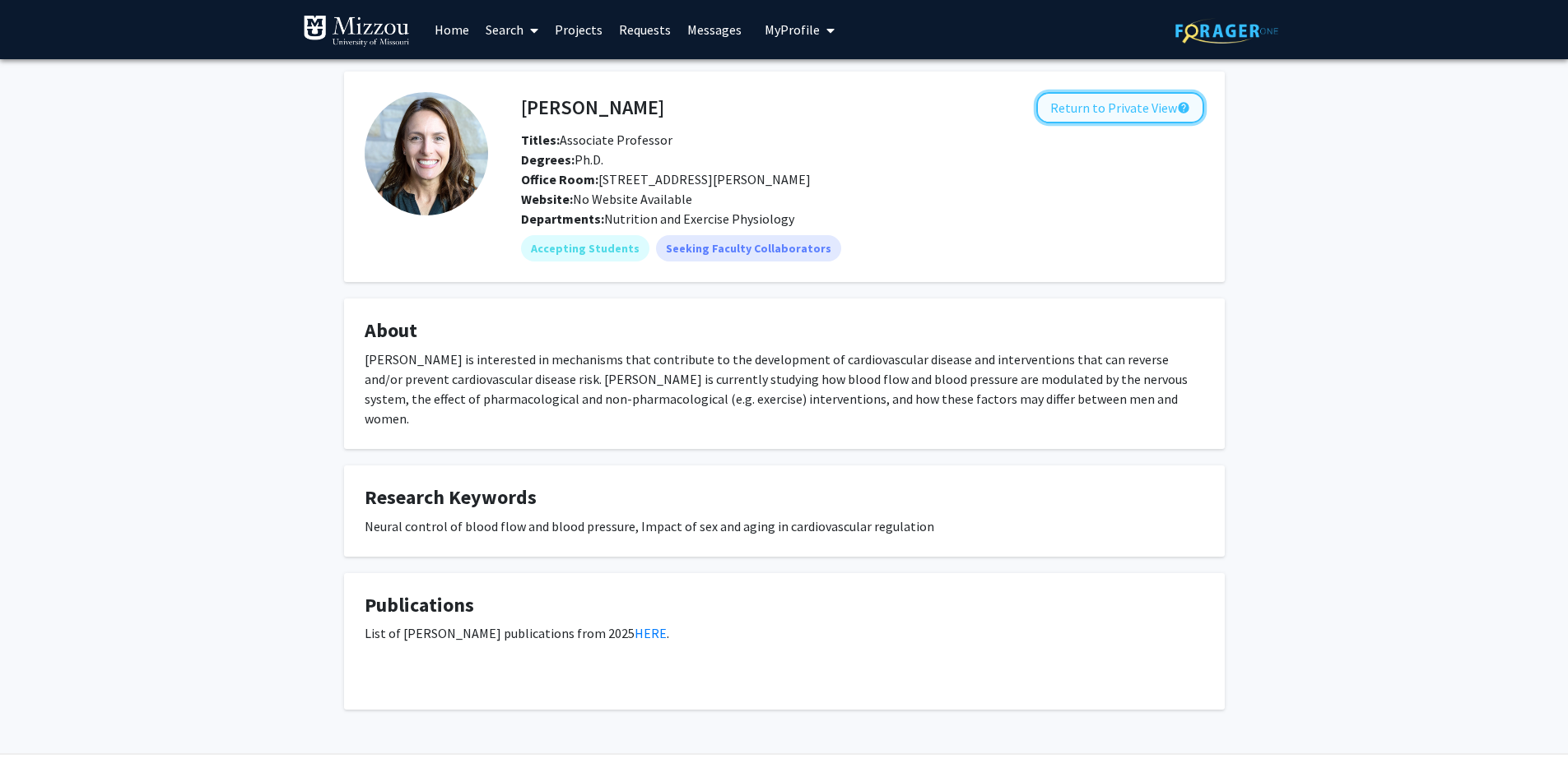
click at [1079, 112] on button "Return to Private View help" at bounding box center [1119, 108] width 167 height 31
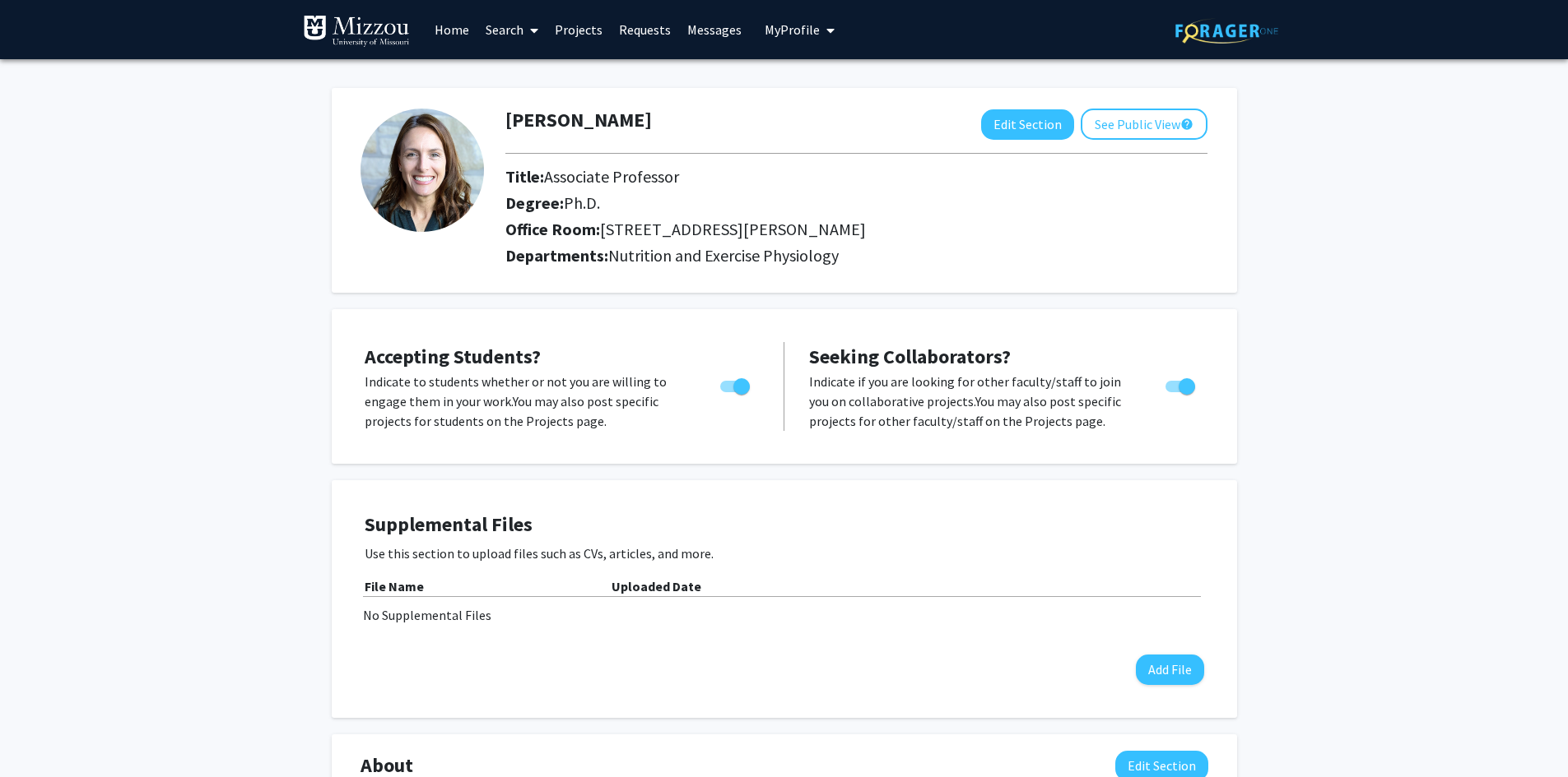
click at [454, 29] on link "Home" at bounding box center [451, 29] width 51 height 57
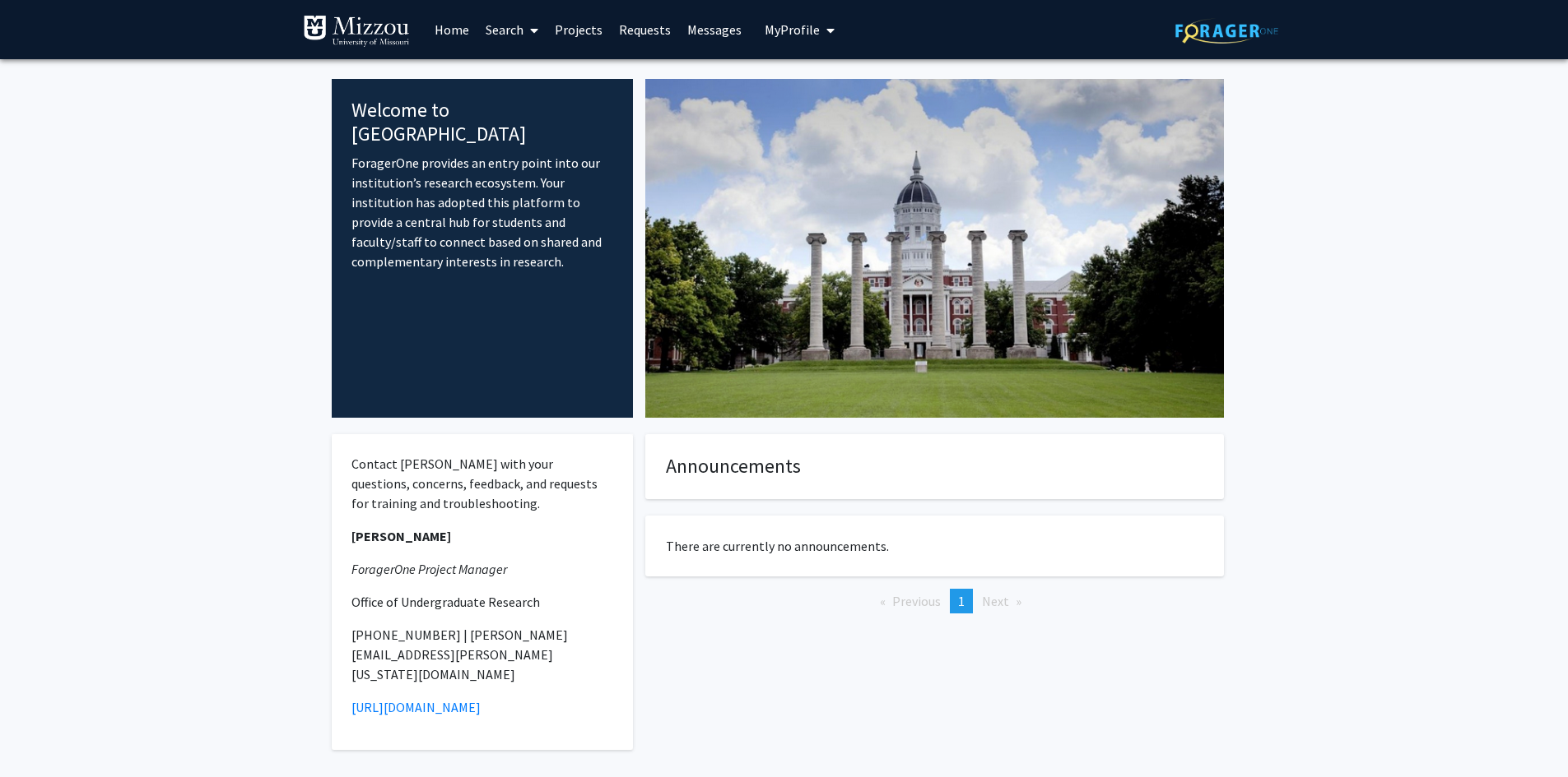
click at [784, 28] on span "My Profile" at bounding box center [792, 29] width 56 height 16
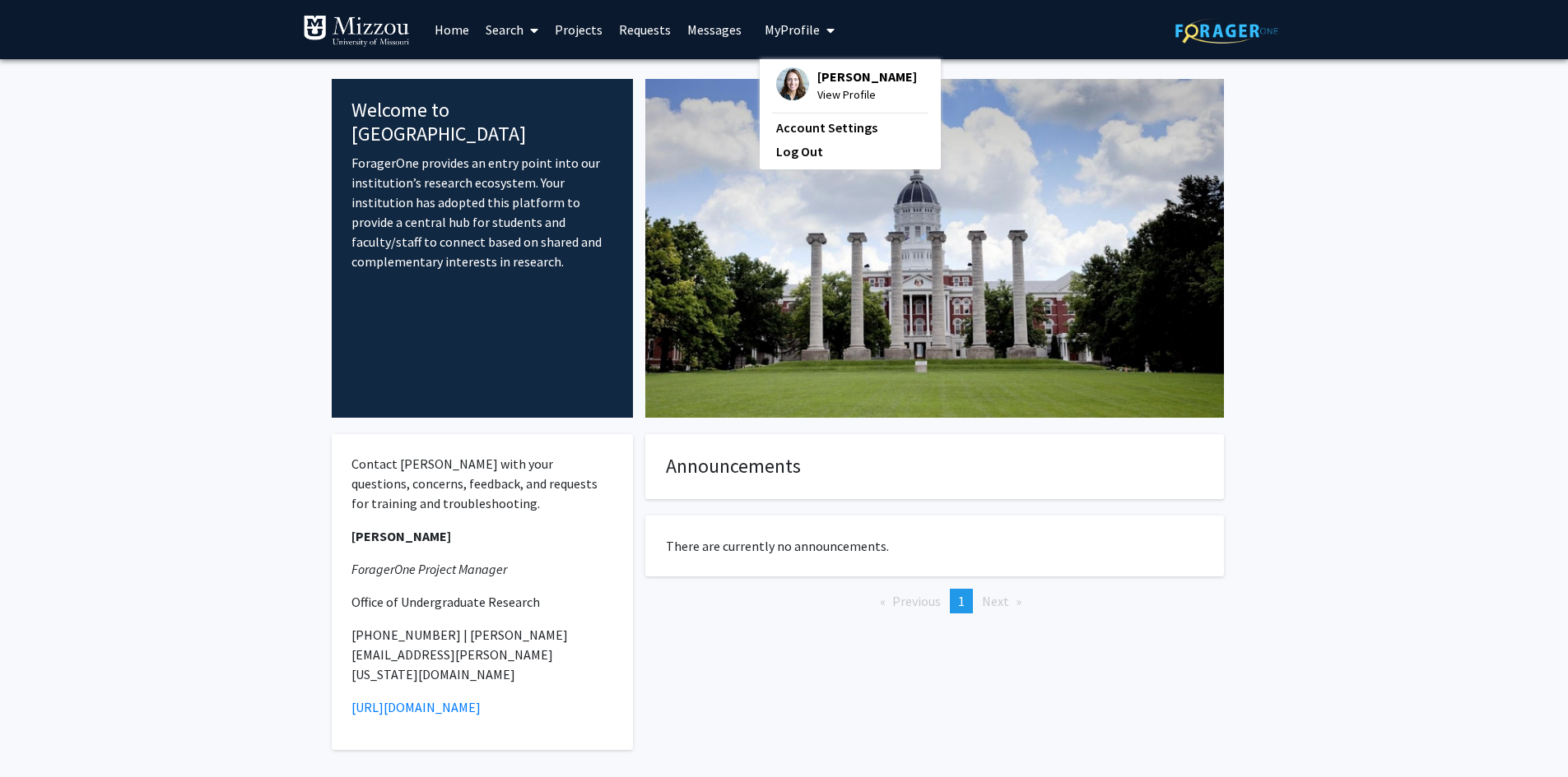
click at [841, 86] on span "[PERSON_NAME]" at bounding box center [867, 76] width 100 height 18
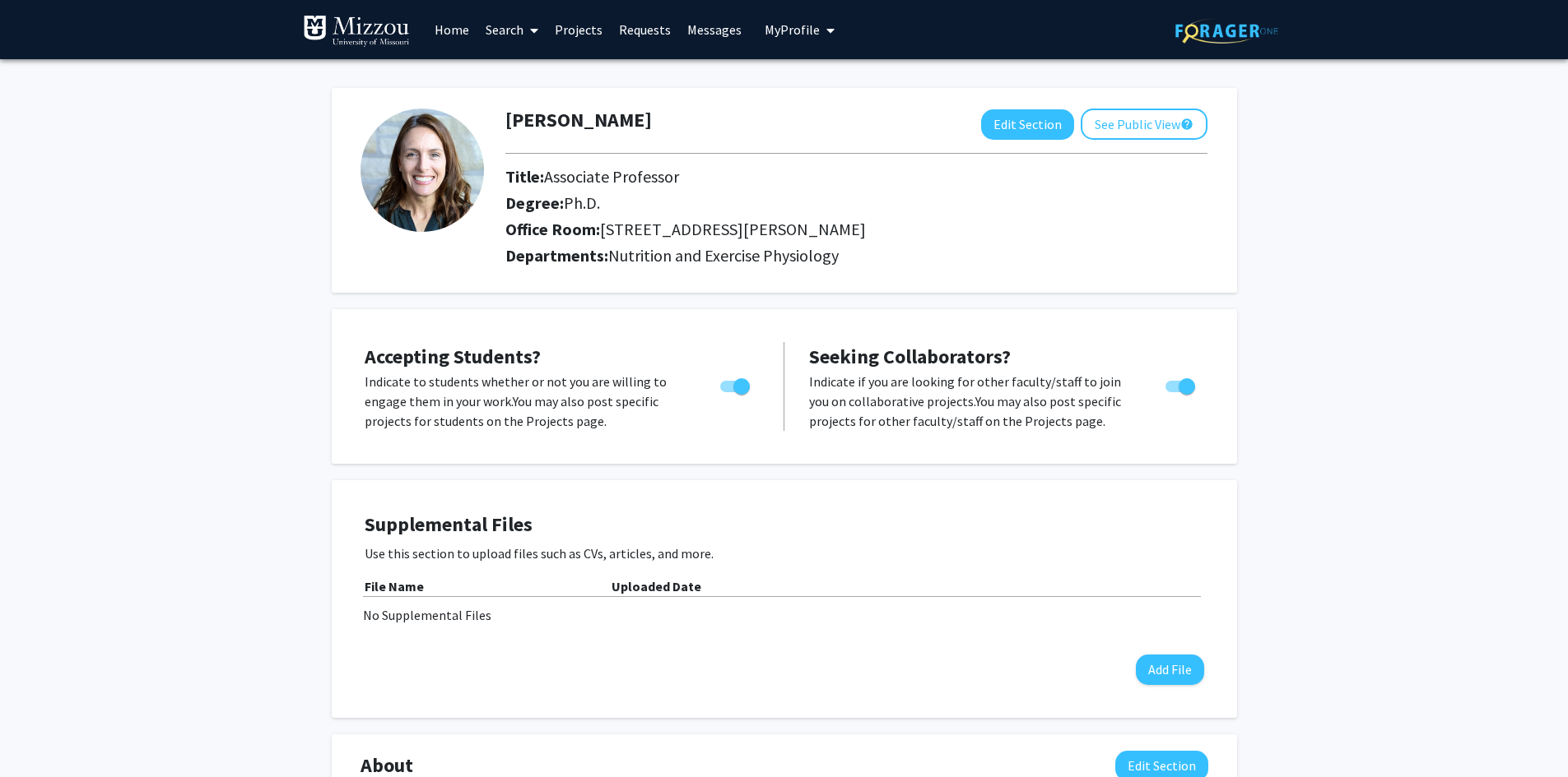
click at [383, 25] on img at bounding box center [356, 31] width 107 height 33
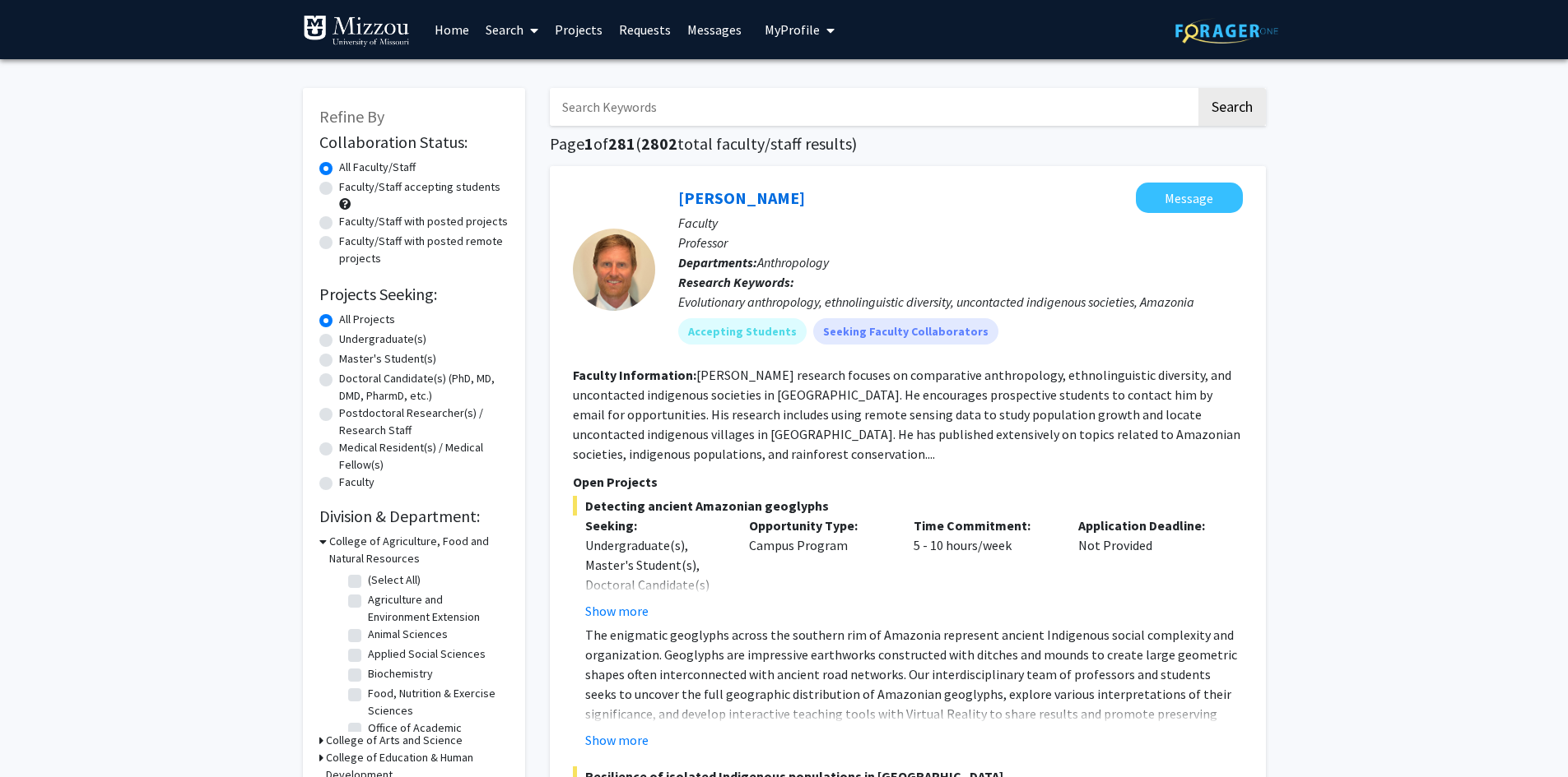
click at [750, 116] on input "Search Keywords" at bounding box center [873, 107] width 646 height 38
type input "[PERSON_NAME]"
click at [1198, 88] on button "Search" at bounding box center [1232, 107] width 68 height 38
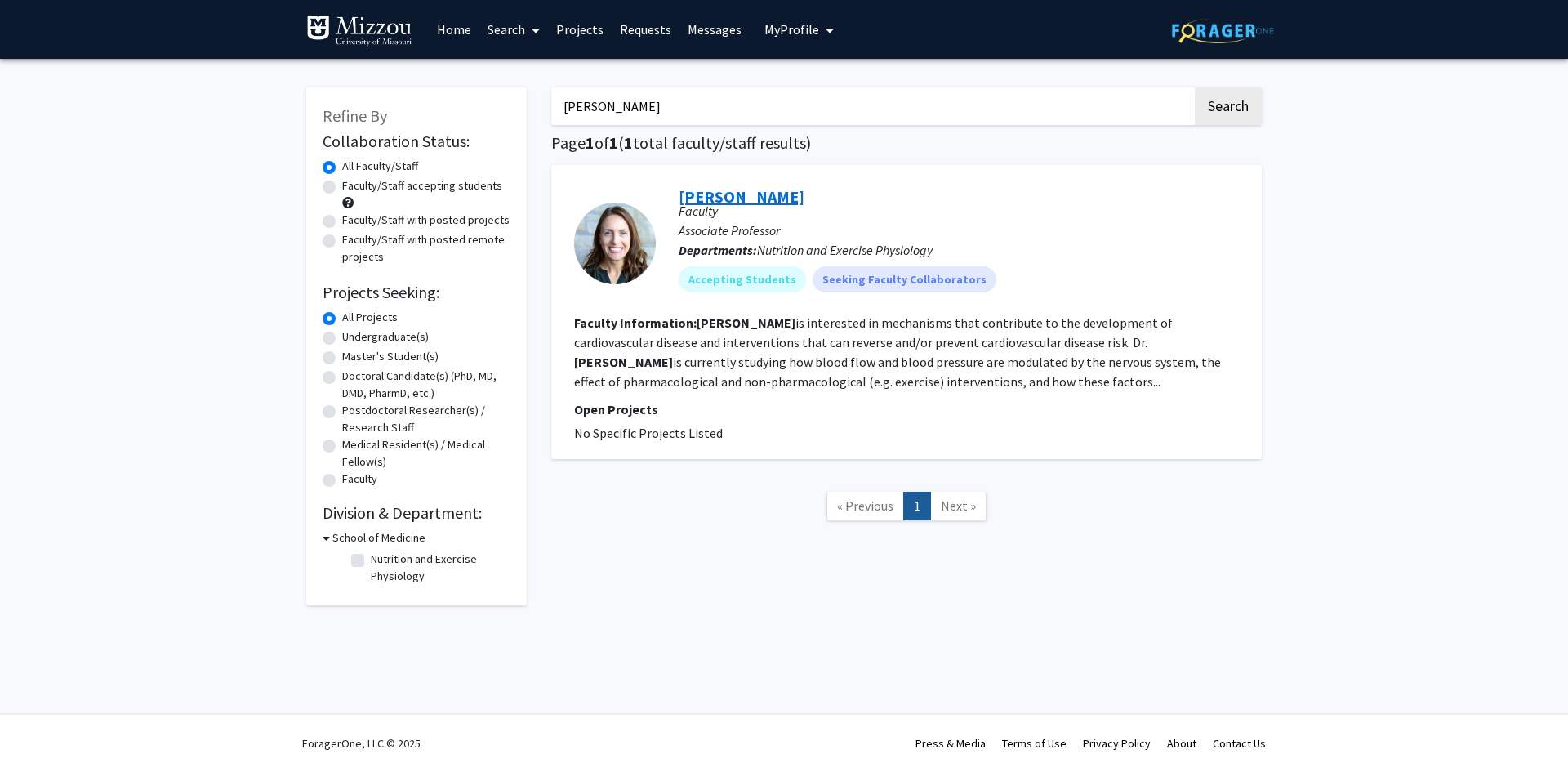
click at [749, 193] on link "[PERSON_NAME]" at bounding box center [741, 196] width 126 height 21
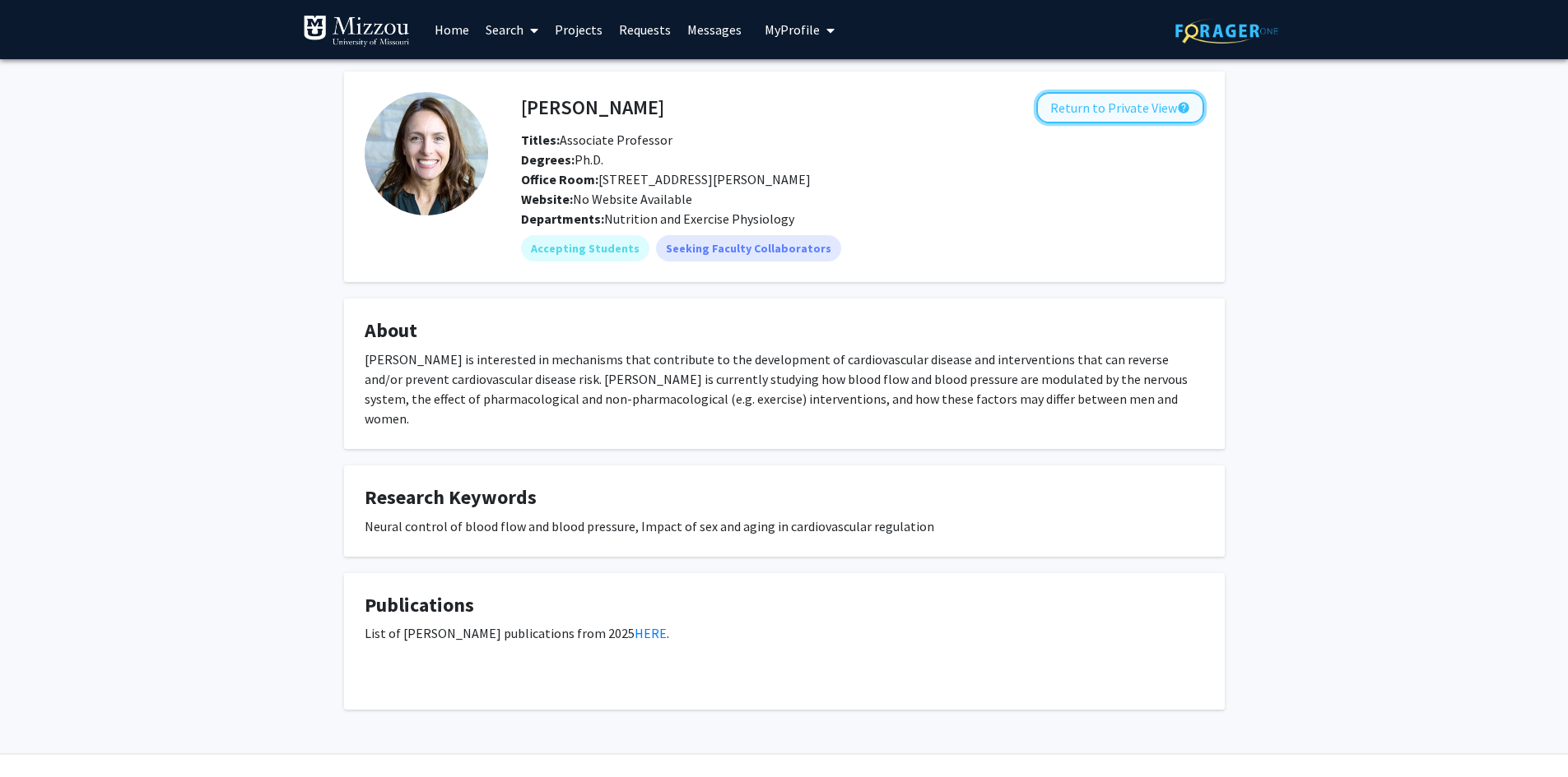
click at [1108, 110] on button "Return to Private View help" at bounding box center [1119, 108] width 167 height 31
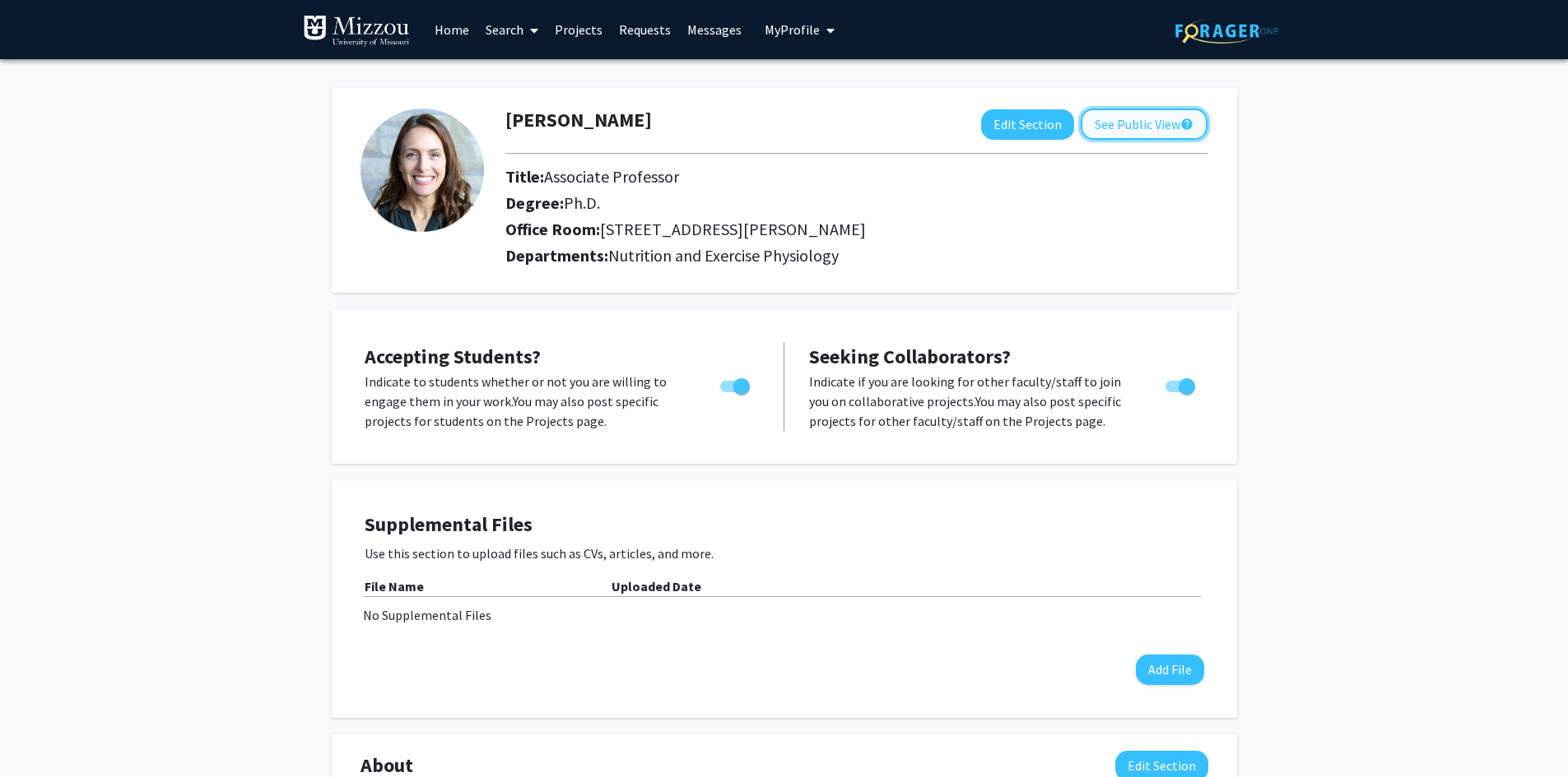
click at [1125, 129] on button "See Public View help" at bounding box center [1144, 124] width 127 height 31
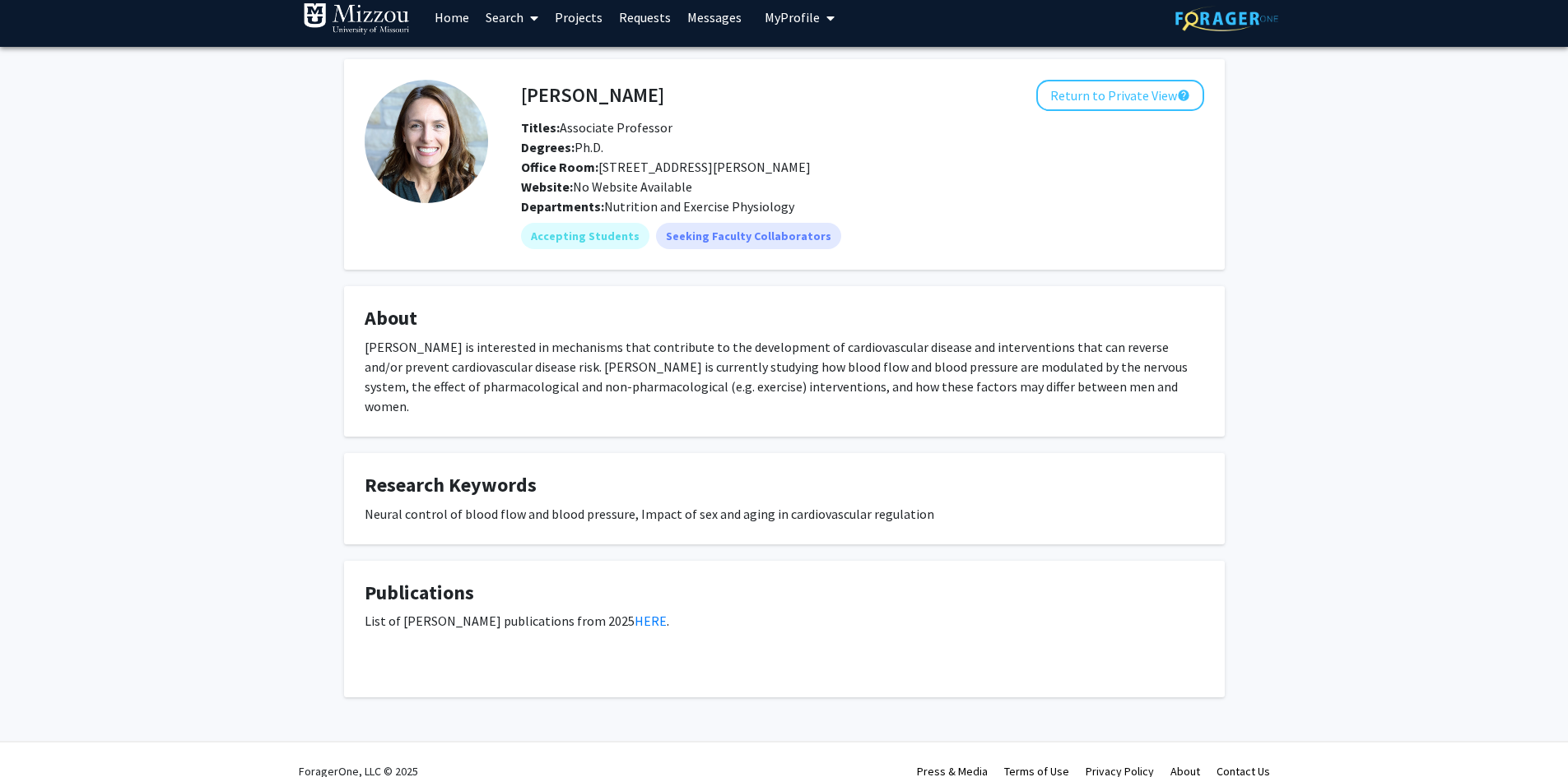
scroll to position [16, 0]
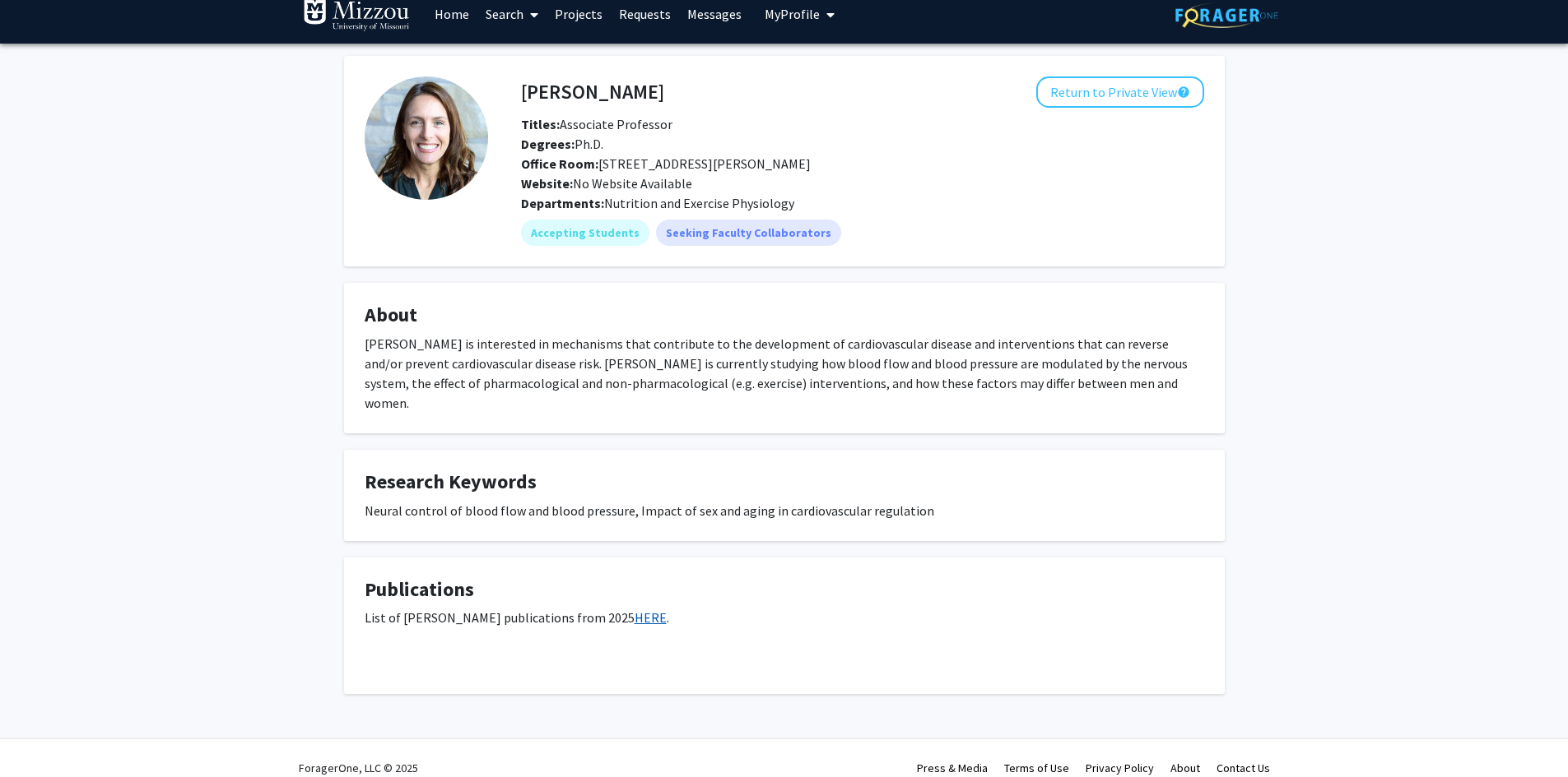
click at [634, 610] on link "HERE" at bounding box center [650, 617] width 32 height 16
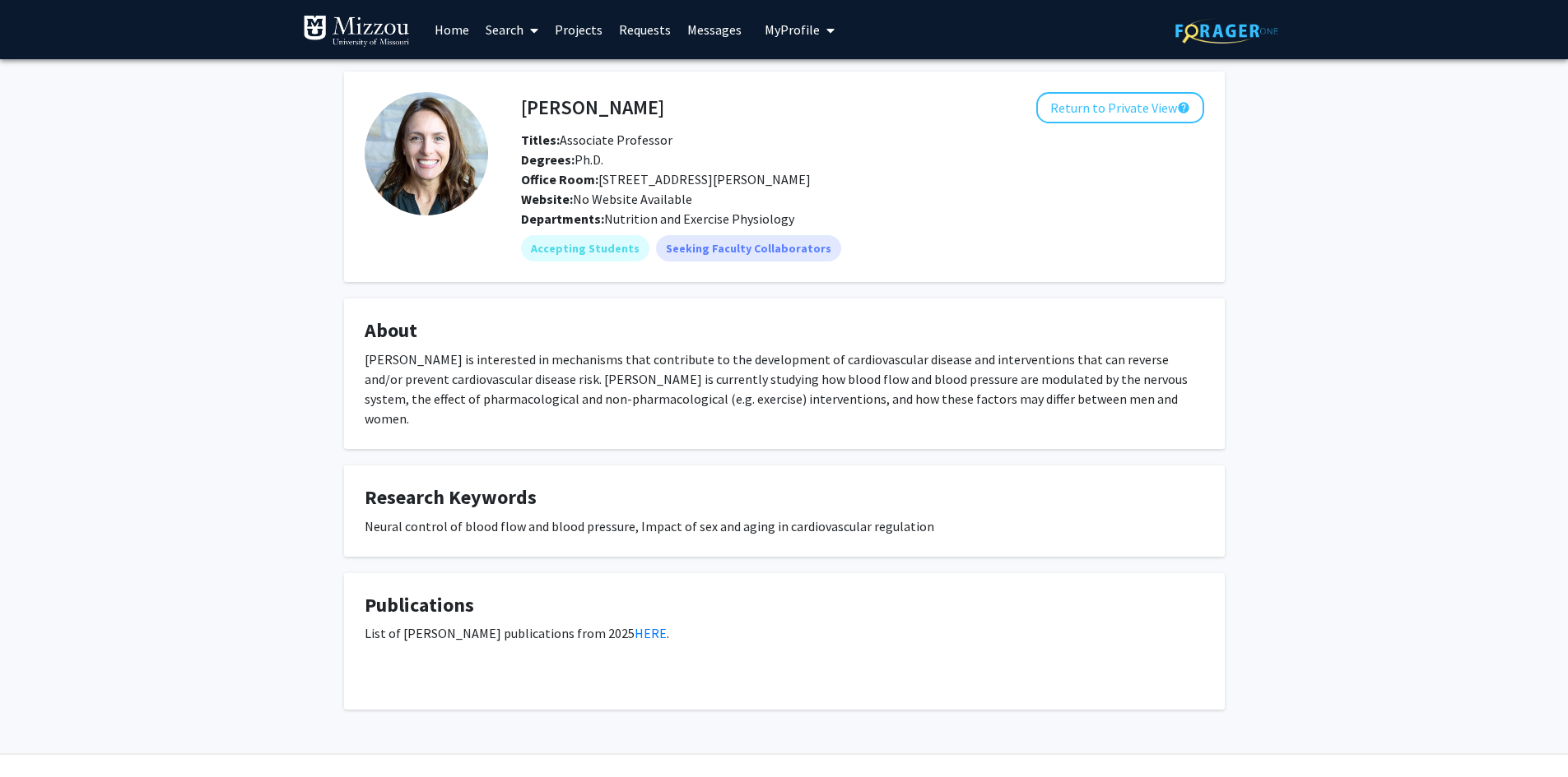
click at [454, 32] on link "Home" at bounding box center [451, 29] width 51 height 57
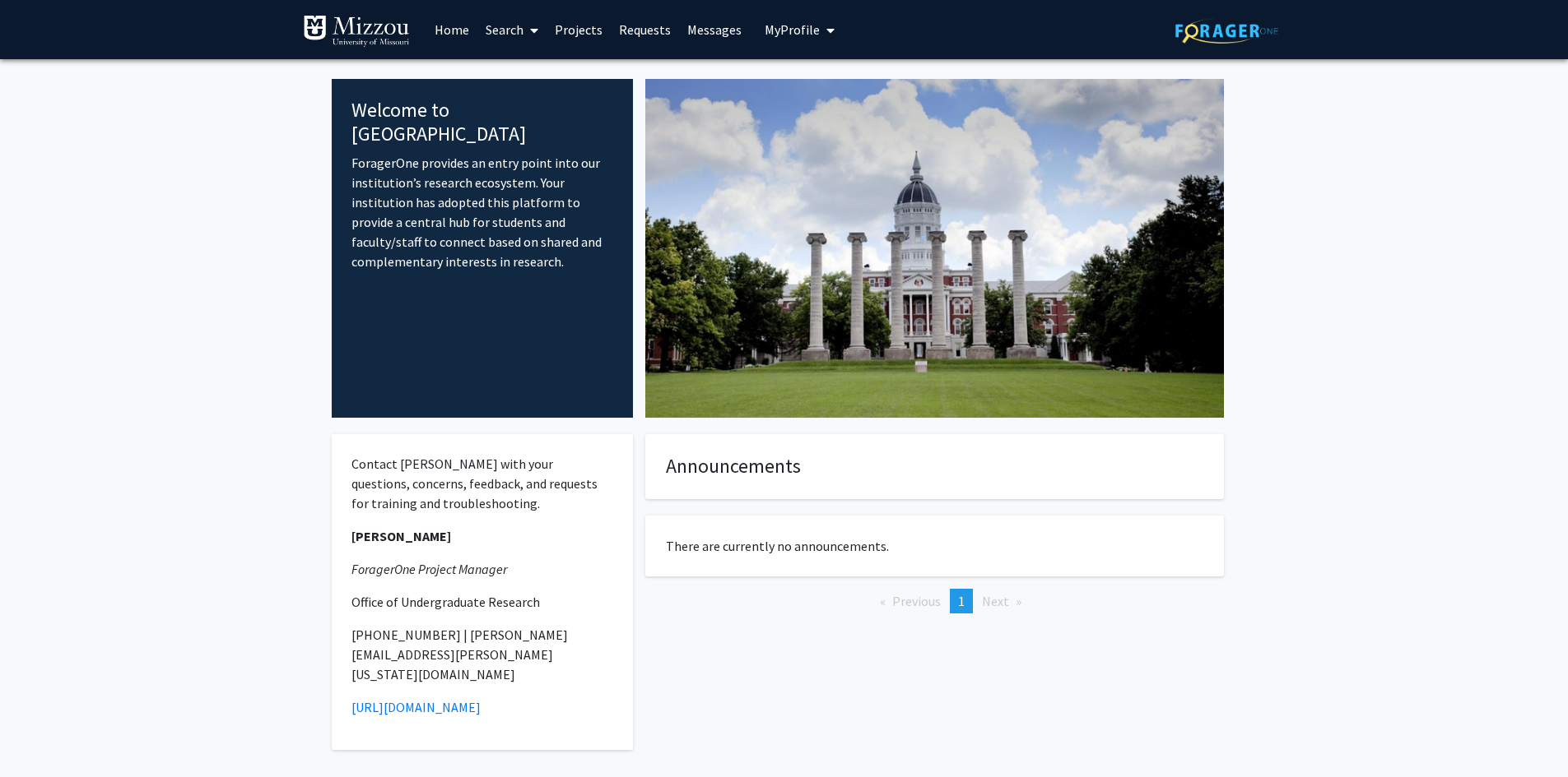
click at [515, 31] on link "Search" at bounding box center [512, 29] width 69 height 57
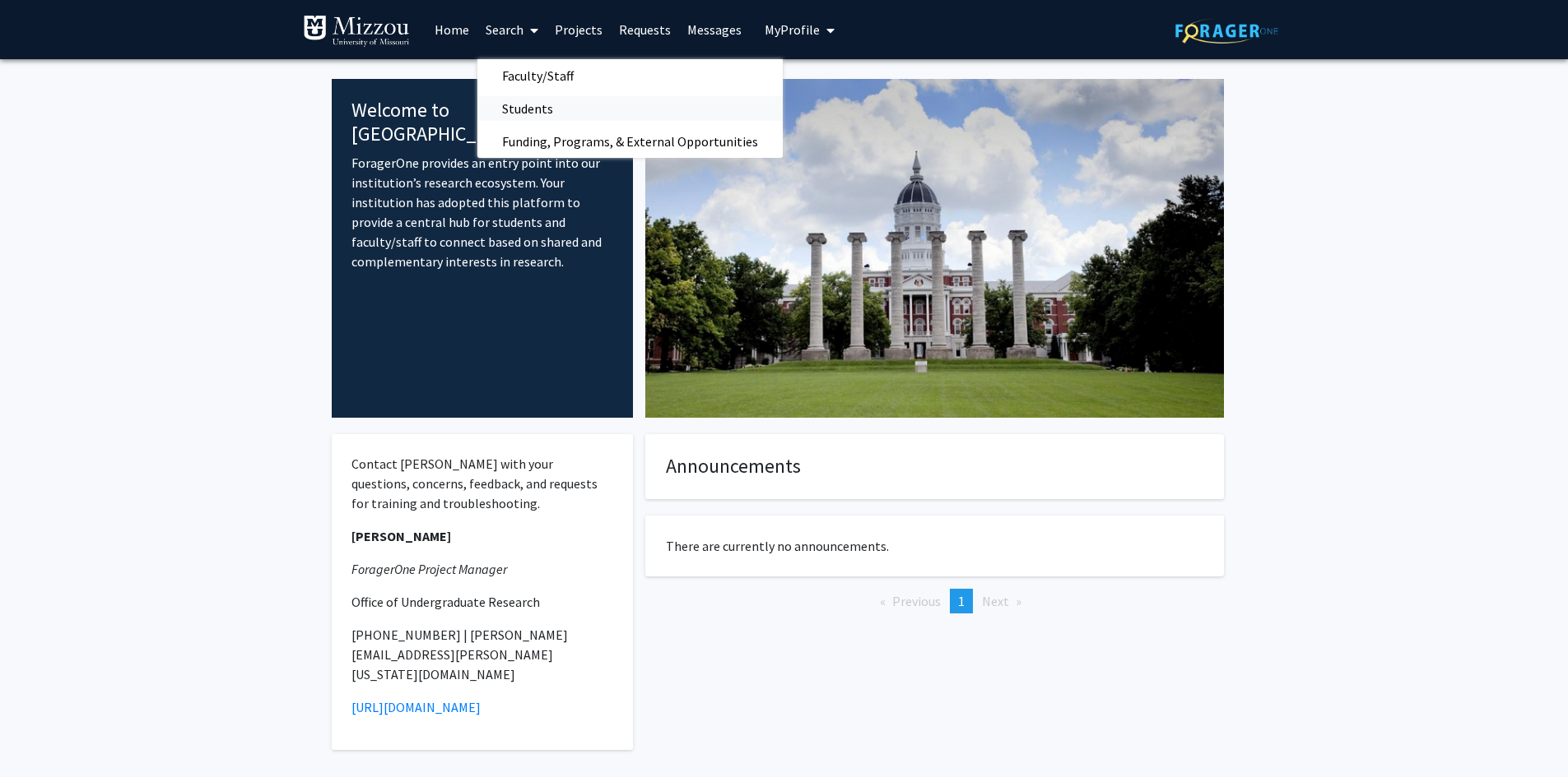
click at [528, 103] on span "Students" at bounding box center [528, 108] width 101 height 33
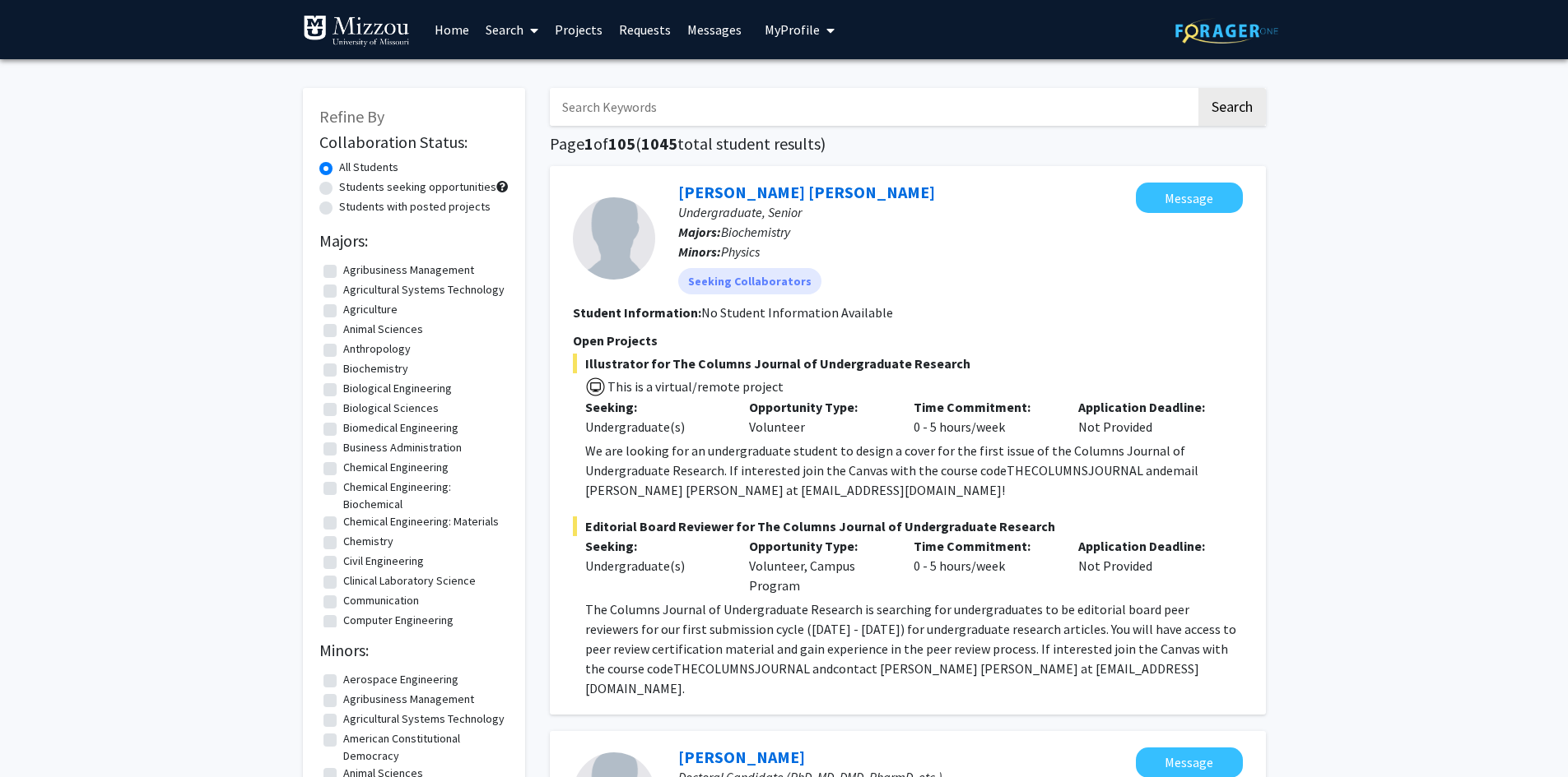
click at [634, 29] on link "Requests" at bounding box center [645, 29] width 69 height 57
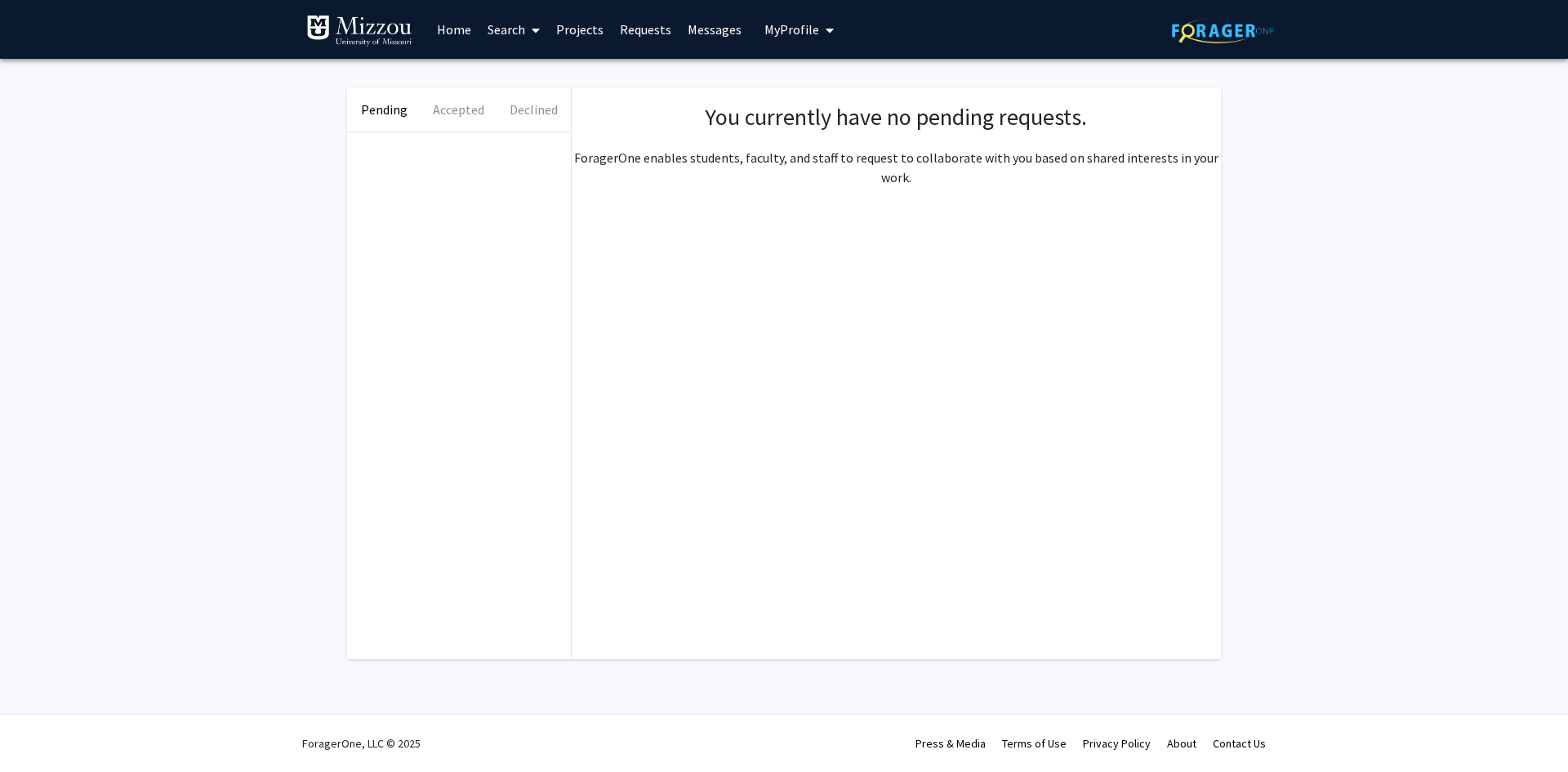
click at [701, 33] on link "Messages" at bounding box center [715, 29] width 71 height 57
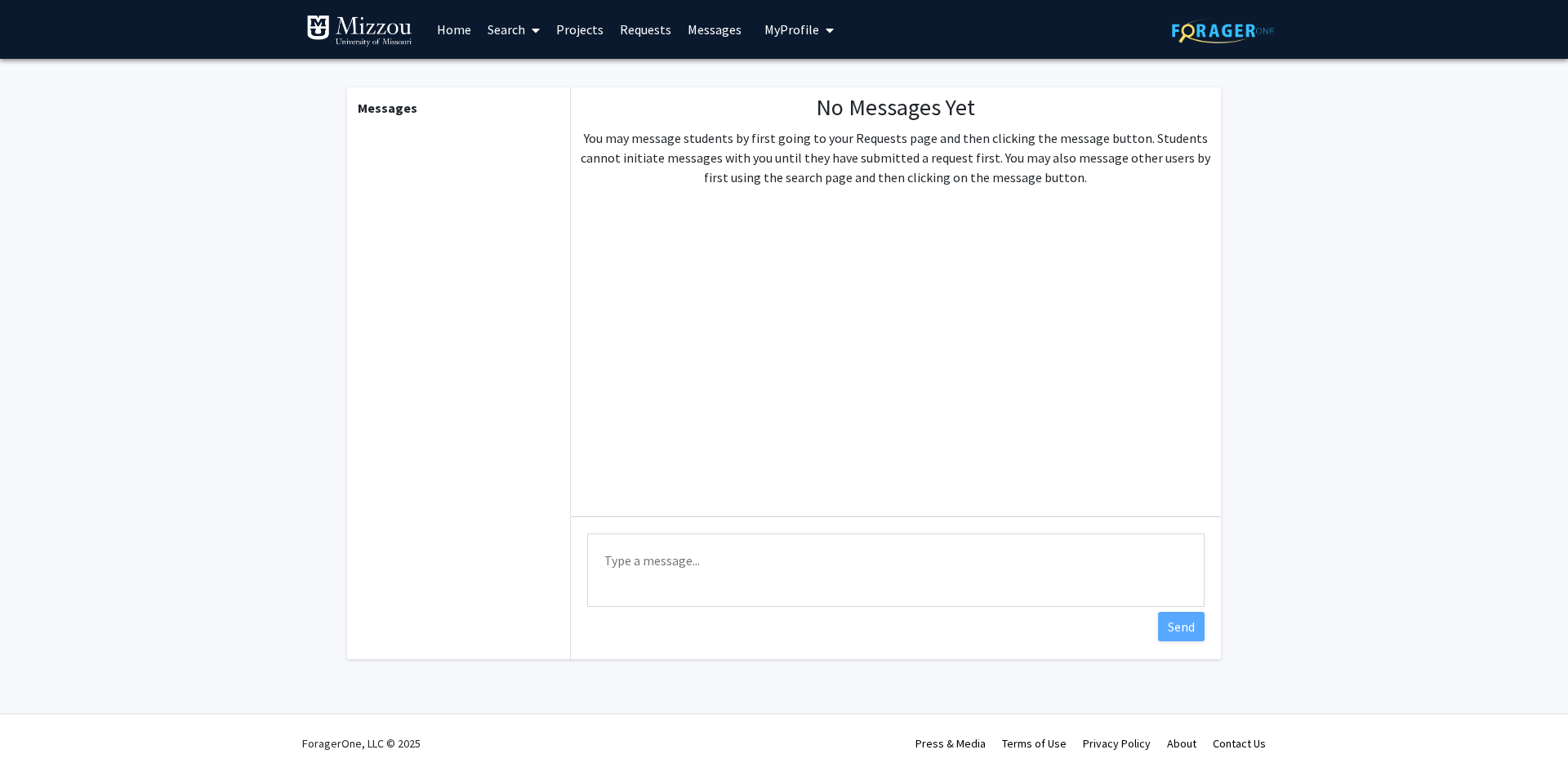
click at [783, 31] on span "My Profile" at bounding box center [792, 29] width 55 height 16
click at [1315, 512] on fg-messaging "Messages No Messages Yet You may message students by first going to your Reques…" at bounding box center [784, 377] width 1568 height 638
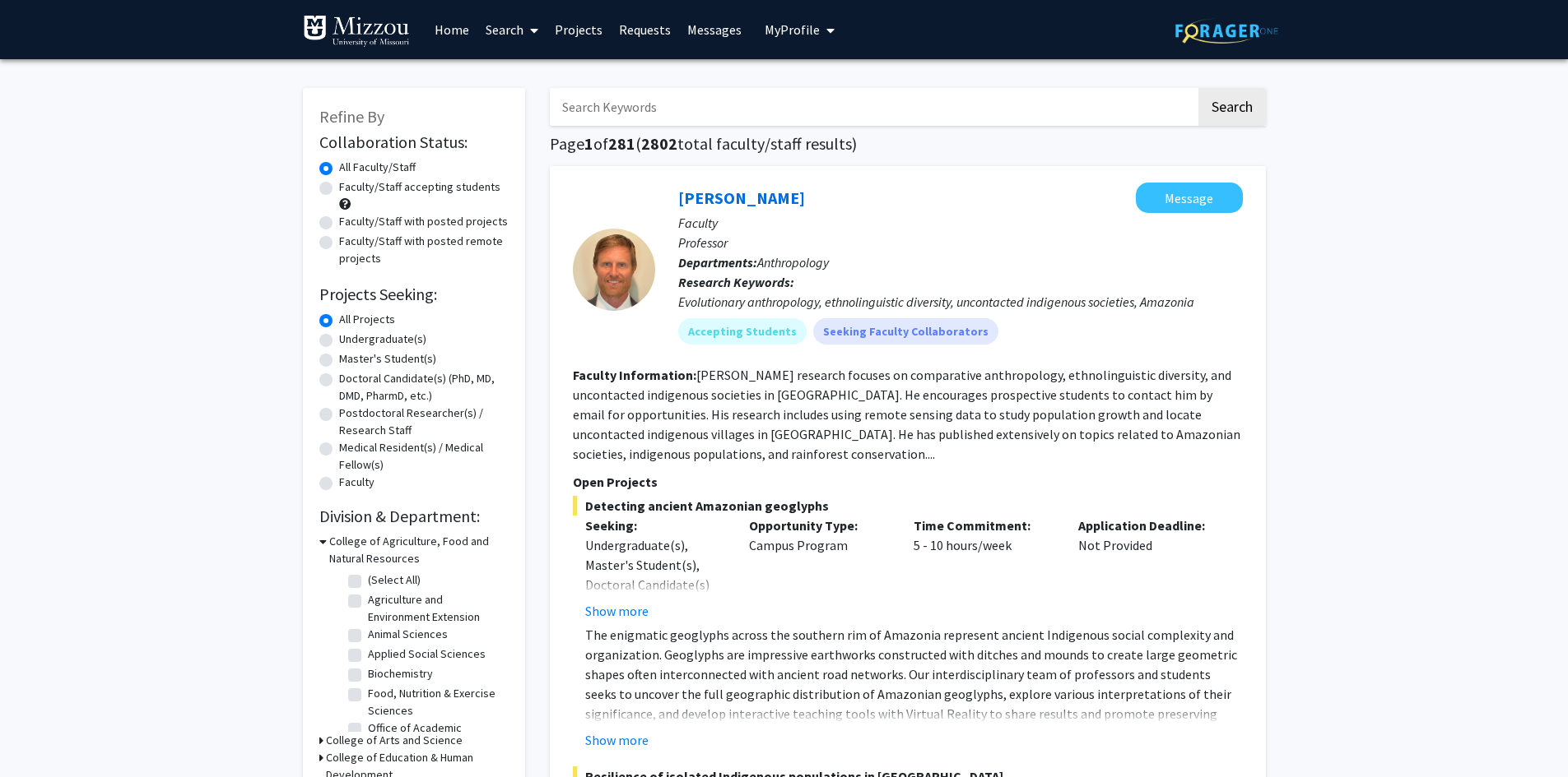
click at [794, 34] on span "My Profile" at bounding box center [792, 29] width 56 height 16
click at [810, 81] on div "[PERSON_NAME] View Profile" at bounding box center [846, 86] width 141 height 36
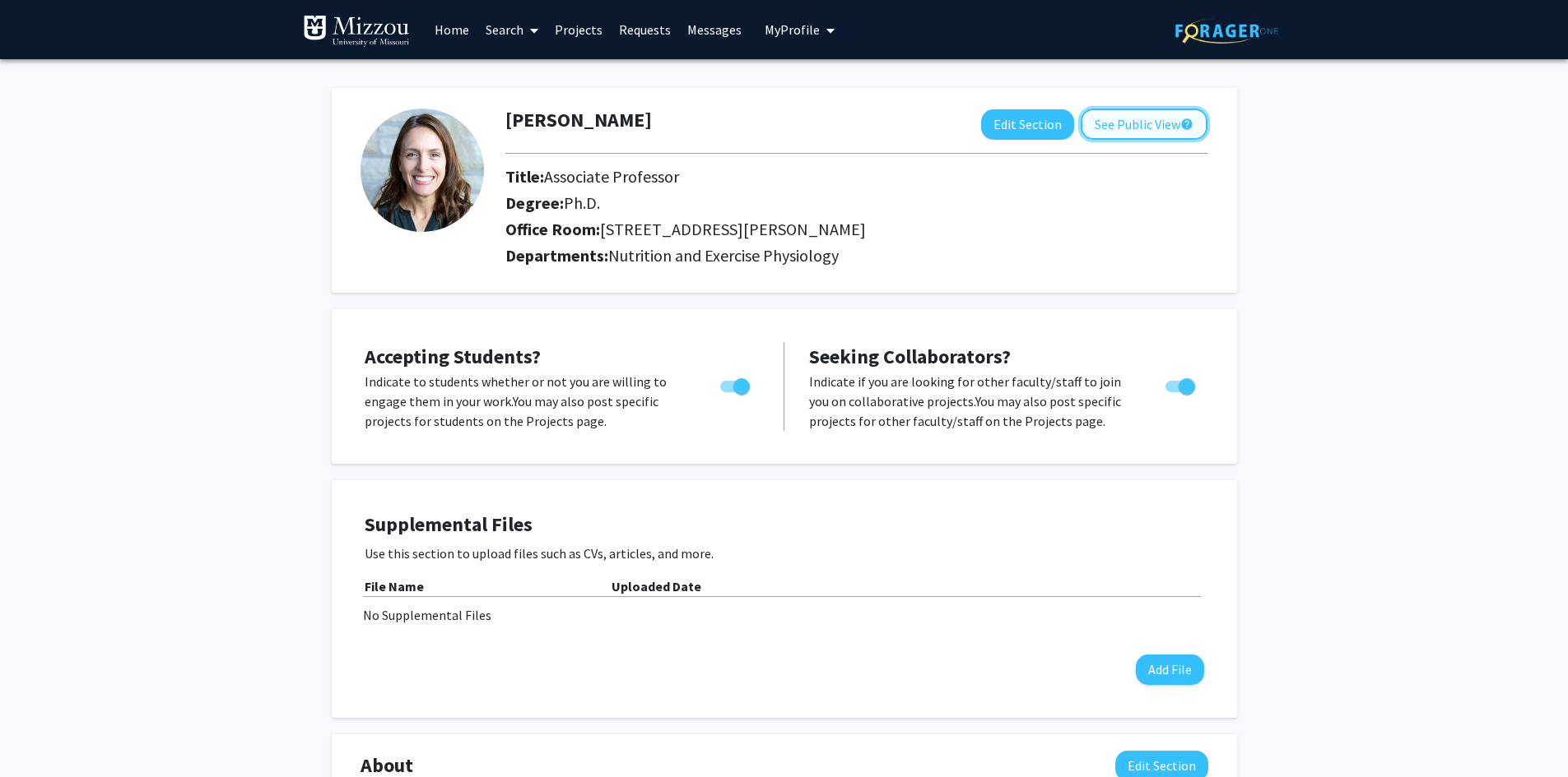
click at [1138, 121] on button "See Public View help" at bounding box center [1144, 124] width 127 height 31
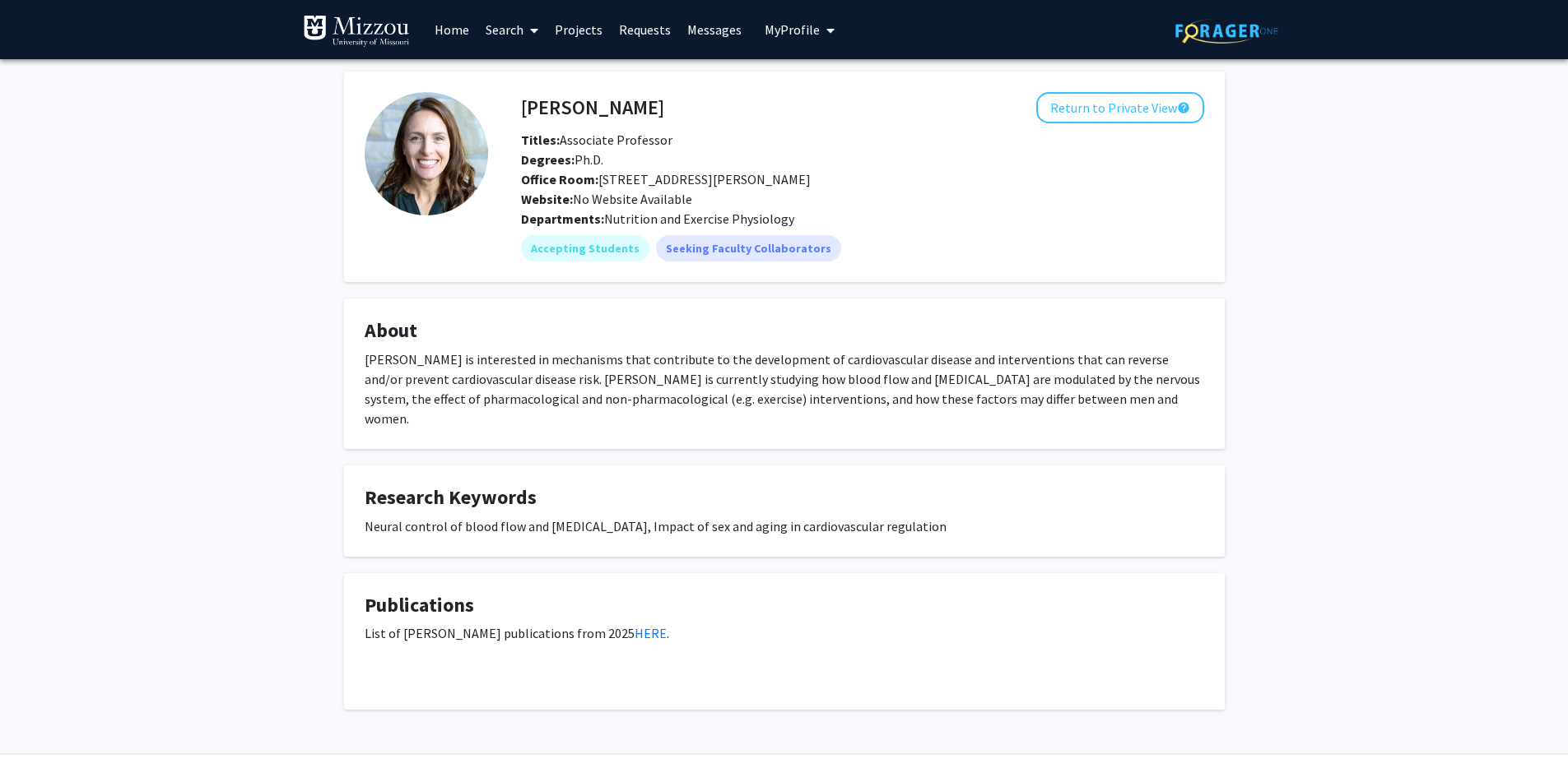
click at [518, 35] on link "Search" at bounding box center [512, 29] width 69 height 57
click at [528, 69] on span "Faculty/Staff" at bounding box center [537, 75] width 121 height 33
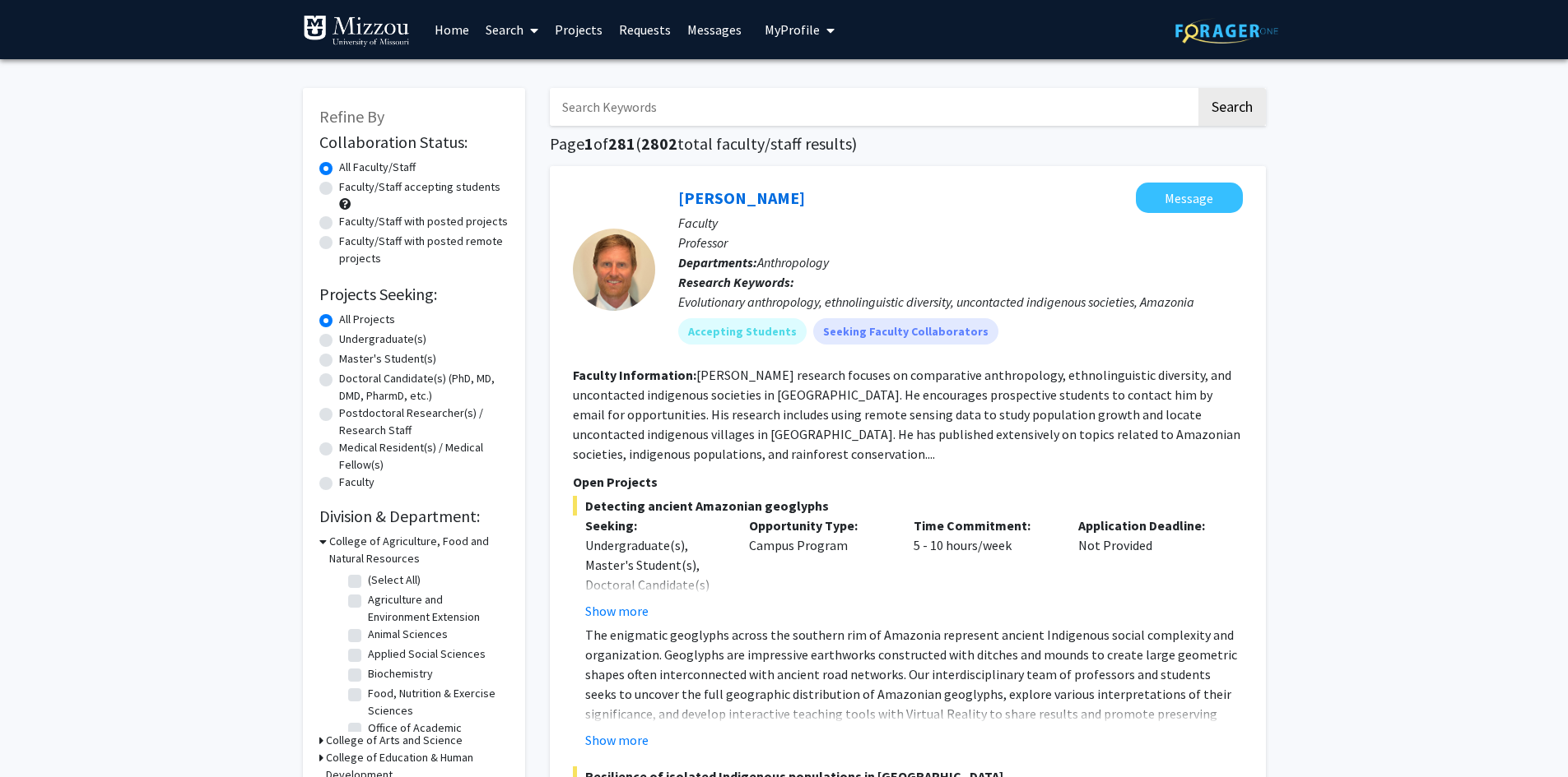
click at [647, 115] on input "Search Keywords" at bounding box center [873, 107] width 646 height 38
type input "padilla"
click at [1198, 88] on button "Search" at bounding box center [1232, 107] width 68 height 38
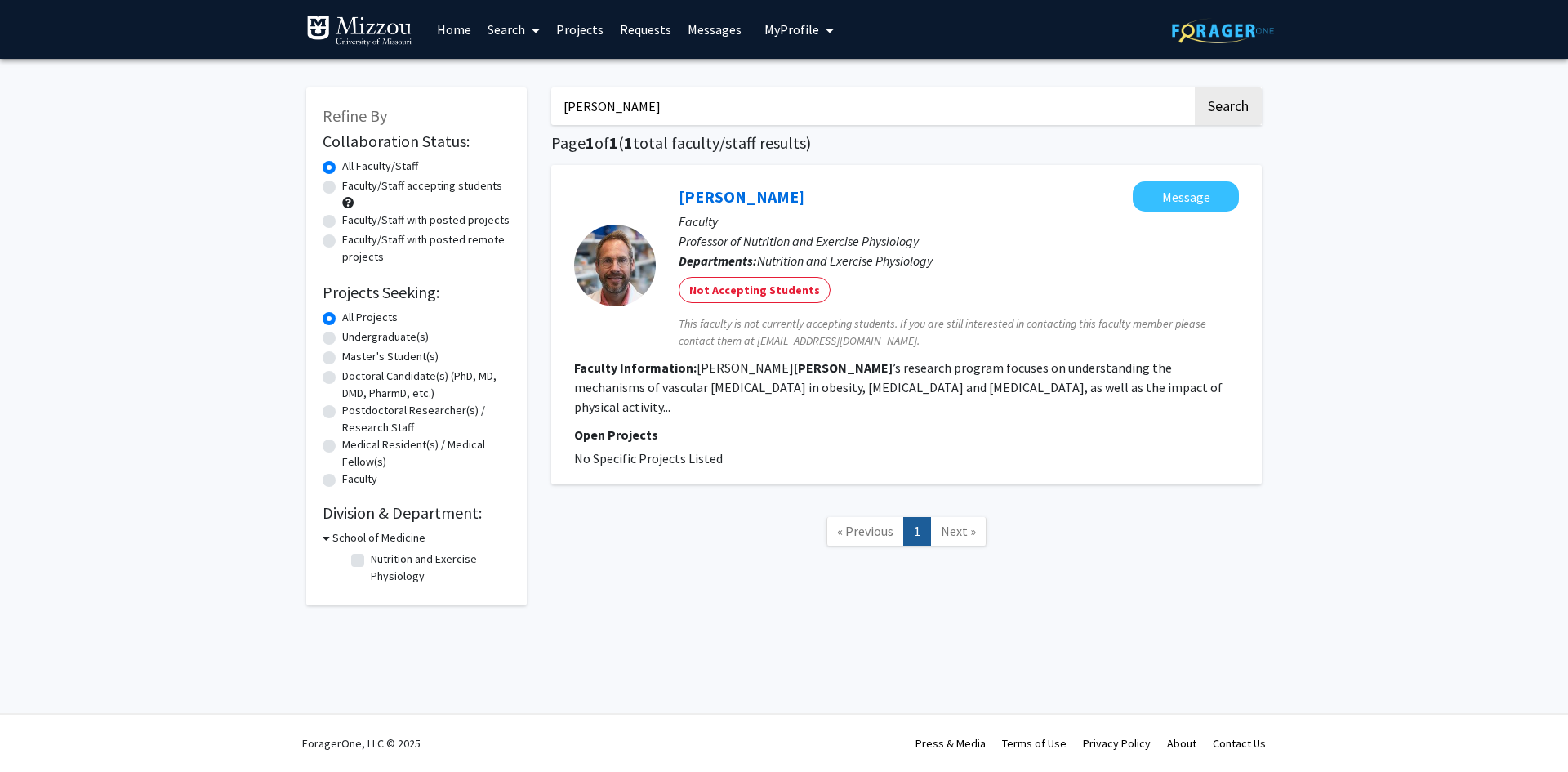
click at [790, 24] on span "My Profile" at bounding box center [792, 29] width 55 height 16
click at [834, 78] on span "[PERSON_NAME]" at bounding box center [865, 76] width 99 height 18
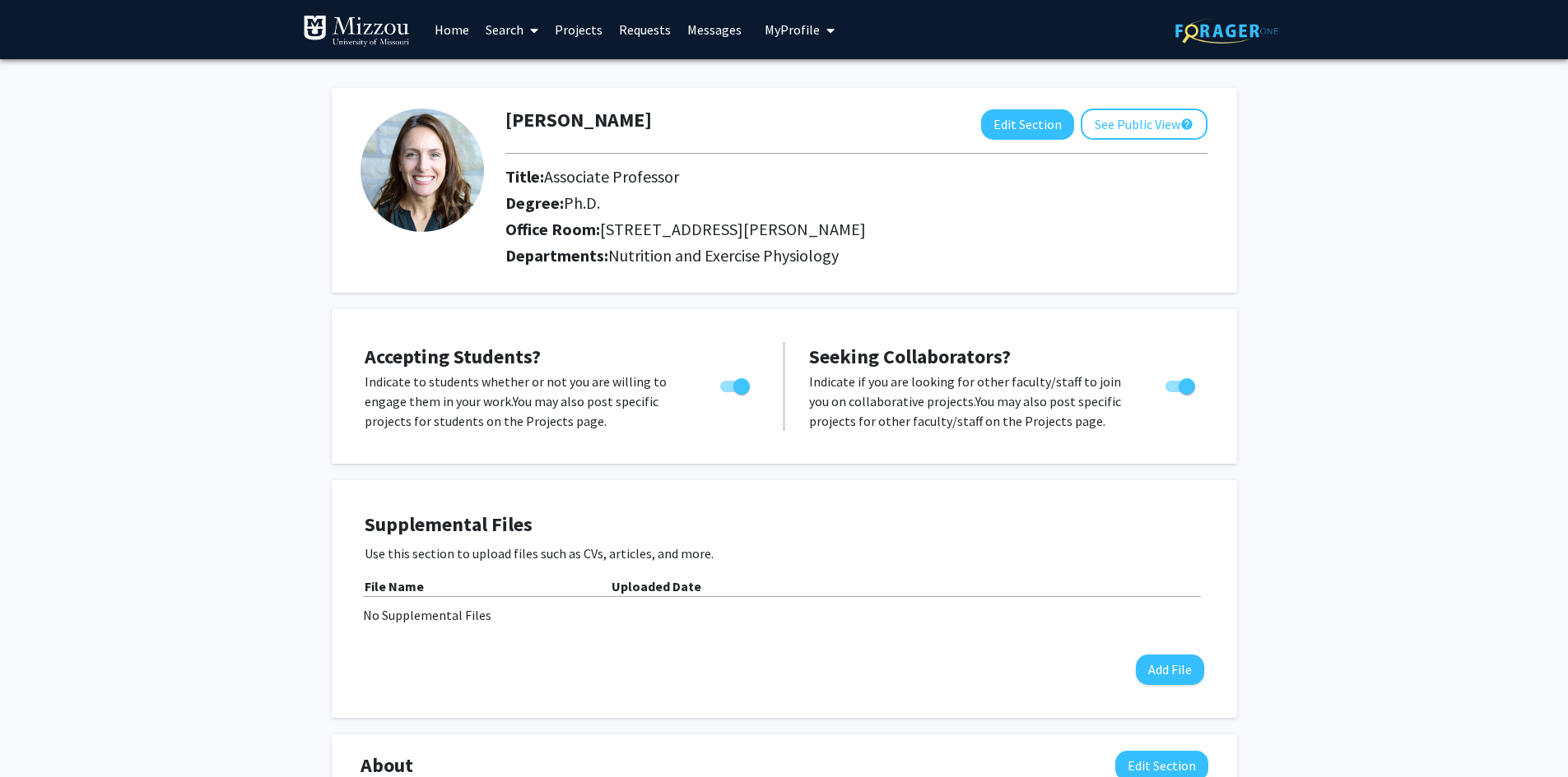
click at [720, 386] on span "Toggle" at bounding box center [735, 386] width 30 height 11
click at [727, 392] on input "Would you like to permit student requests?" at bounding box center [727, 392] width 1 height 1
checkbox input "false"
click at [1169, 387] on span "Toggle" at bounding box center [1180, 386] width 30 height 11
click at [1173, 392] on input "Toggle" at bounding box center [1173, 392] width 1 height 1
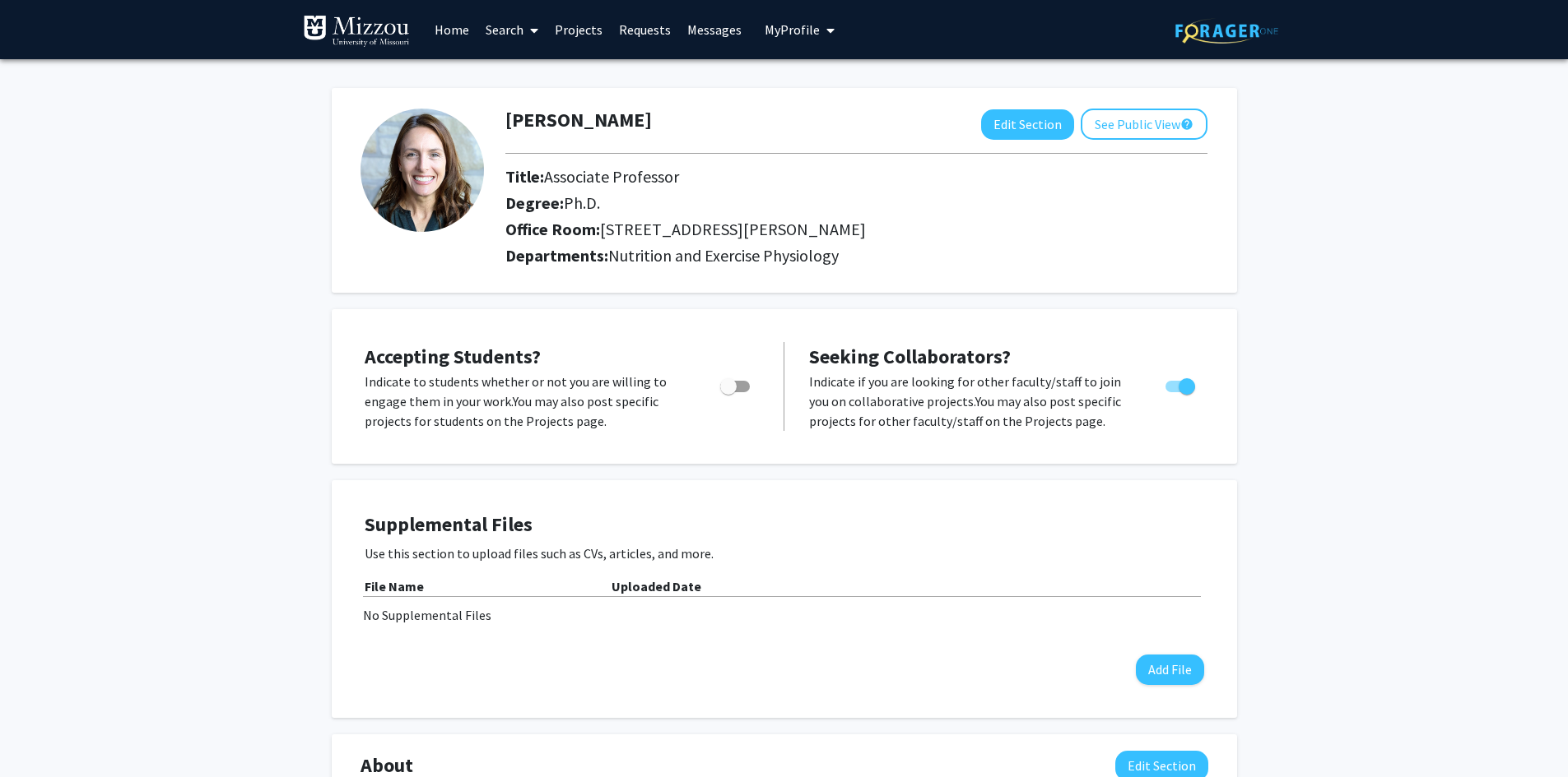
checkbox input "false"
click at [1029, 127] on button "Edit Section" at bounding box center [1027, 124] width 93 height 30
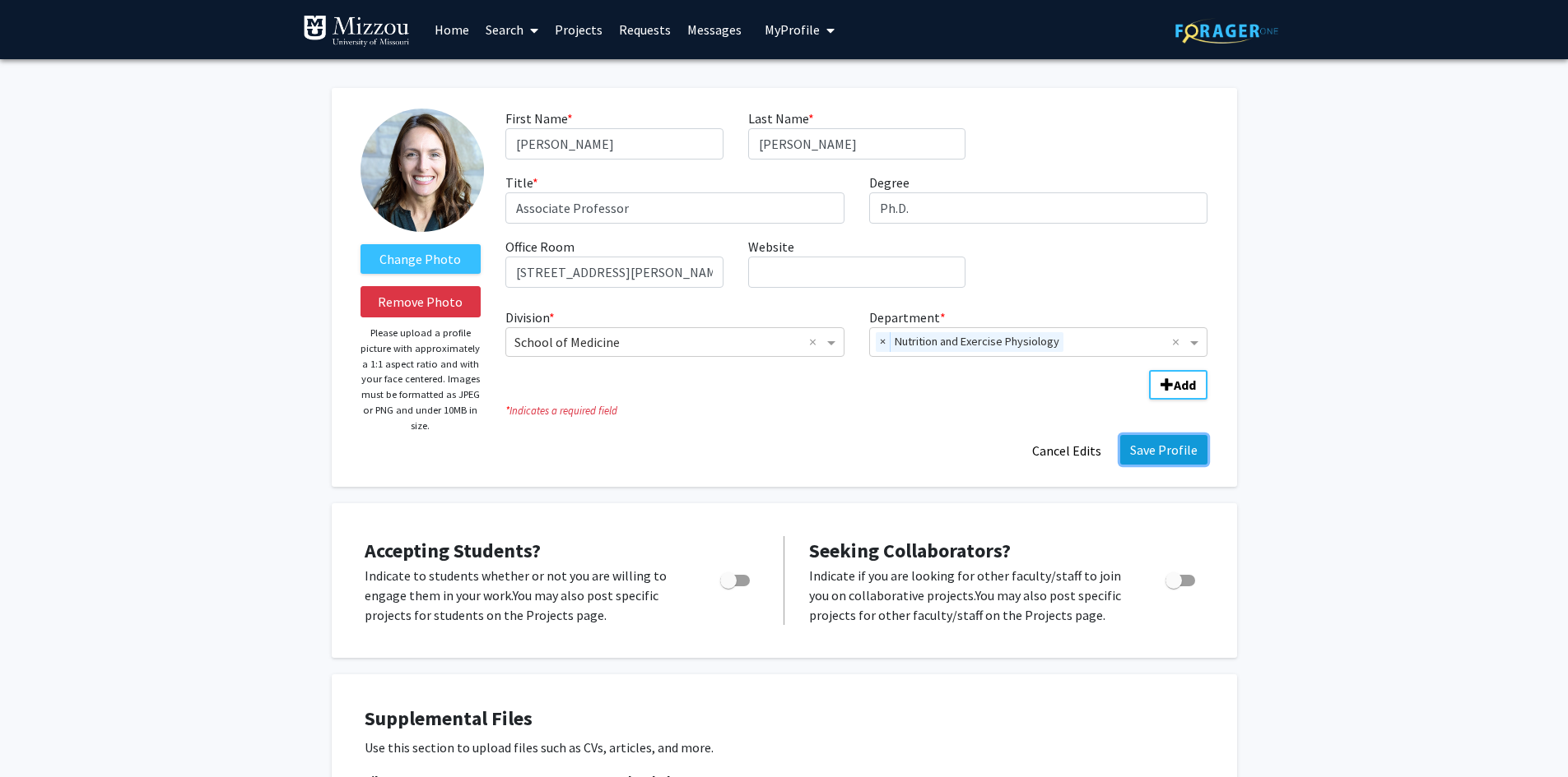
click at [1152, 455] on button "Save Profile" at bounding box center [1164, 450] width 88 height 29
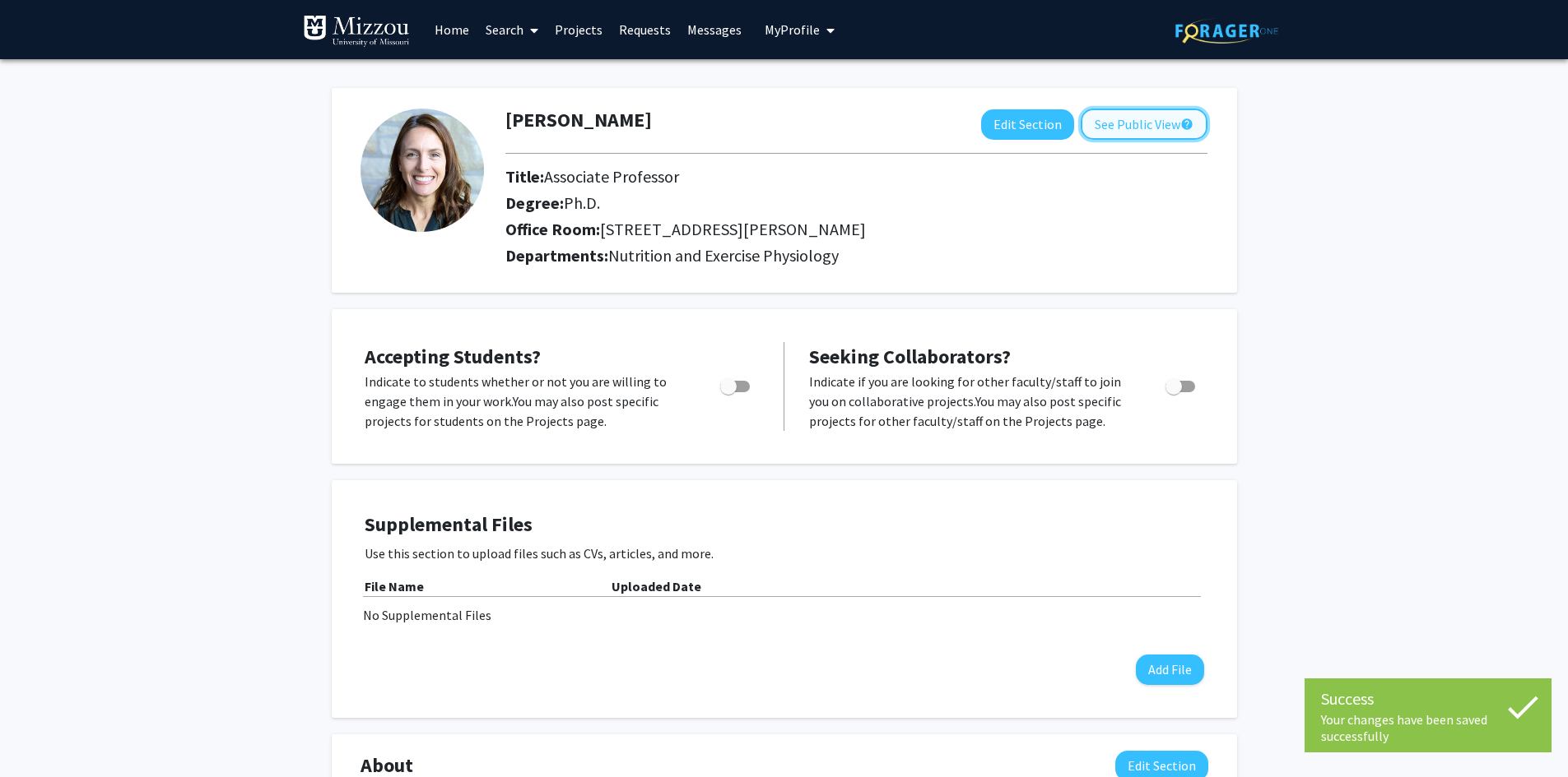
click at [1134, 114] on button "See Public View help" at bounding box center [1144, 124] width 127 height 31
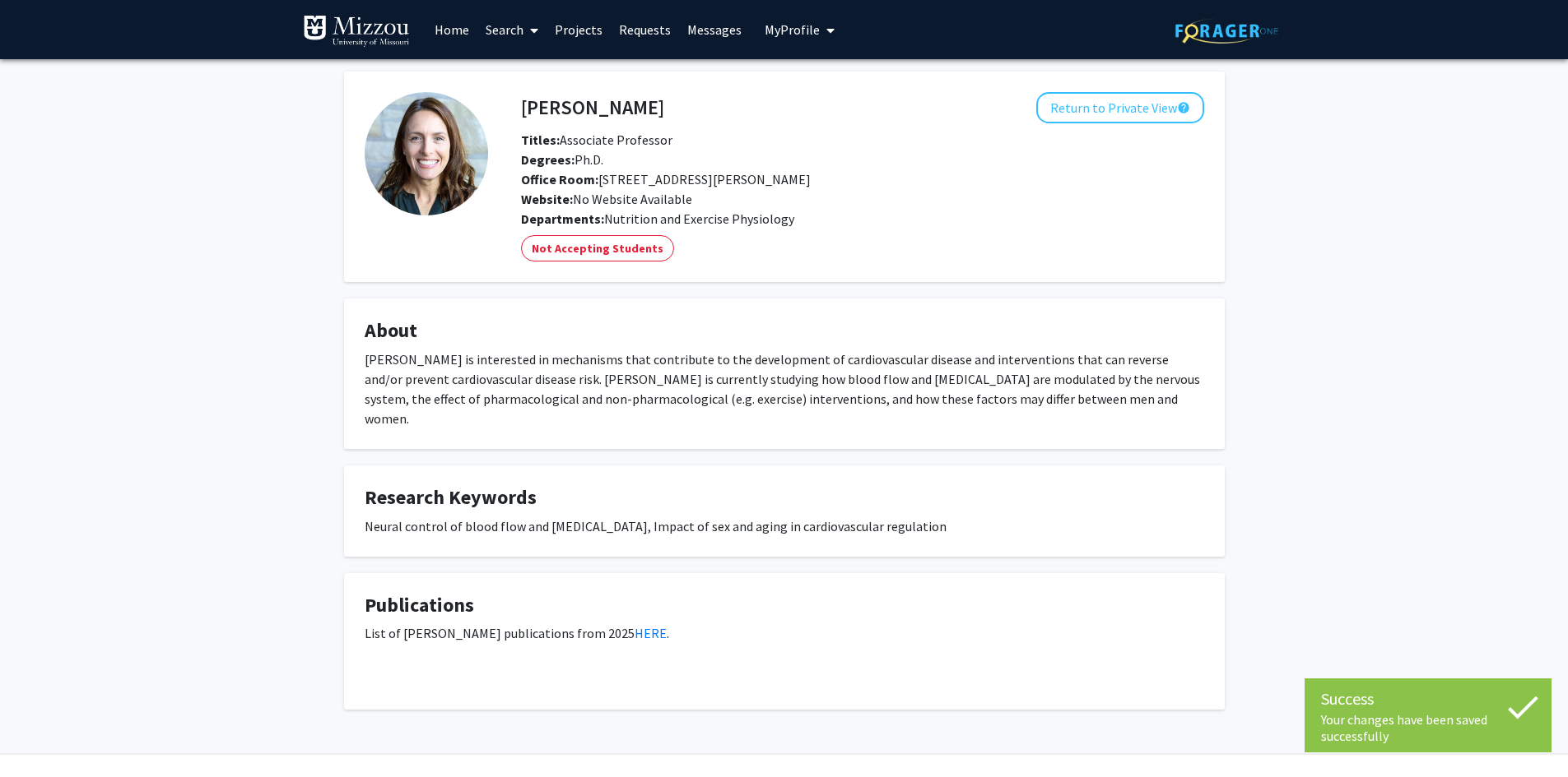
click at [499, 37] on link "Search" at bounding box center [512, 29] width 69 height 57
click at [527, 69] on span "Faculty/Staff" at bounding box center [537, 75] width 121 height 33
